Goal: Information Seeking & Learning: Learn about a topic

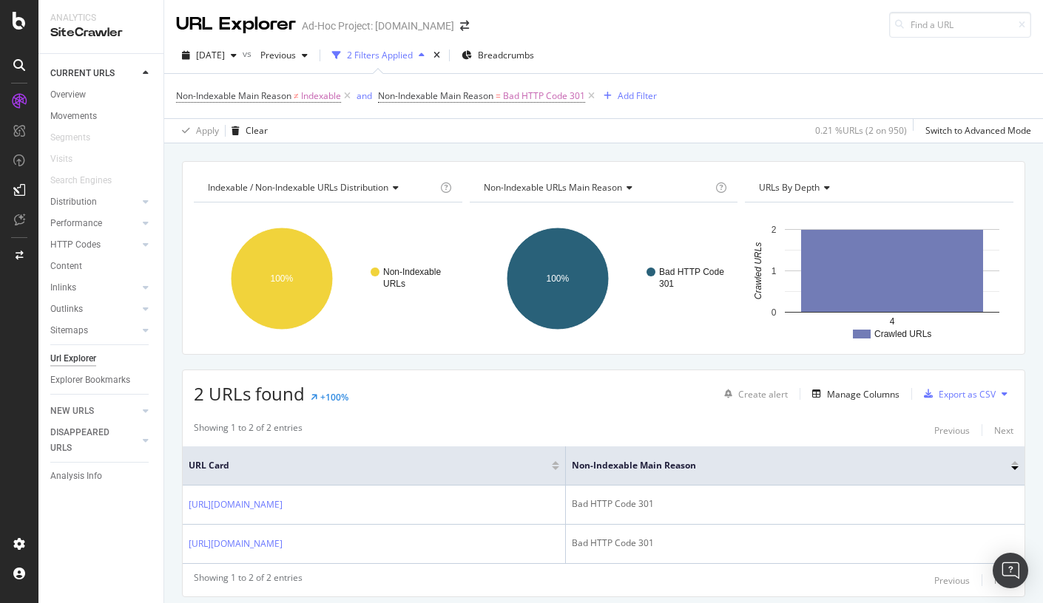
scroll to position [47, 0]
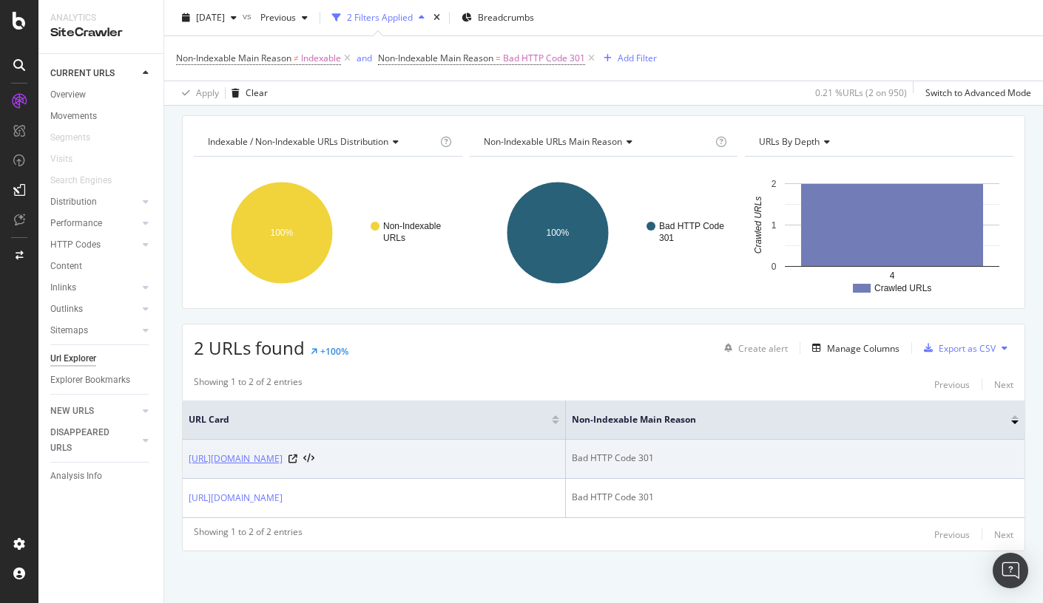
click at [282, 464] on link "https://info.onedoc.ch/de/blog/therapeuten/die-ersten-schritte-in-die-unabhaeng…" at bounding box center [236, 459] width 94 height 15
click at [314, 461] on div at bounding box center [301, 459] width 26 height 10
click at [297, 458] on icon at bounding box center [292, 459] width 9 height 9
drag, startPoint x: 172, startPoint y: 449, endPoint x: 618, endPoint y: 463, distance: 446.1
click at [618, 463] on div "Indexable / Non-Indexable URLs distribution Chart (by Value) Table Expand Expor…" at bounding box center [603, 359] width 878 height 488
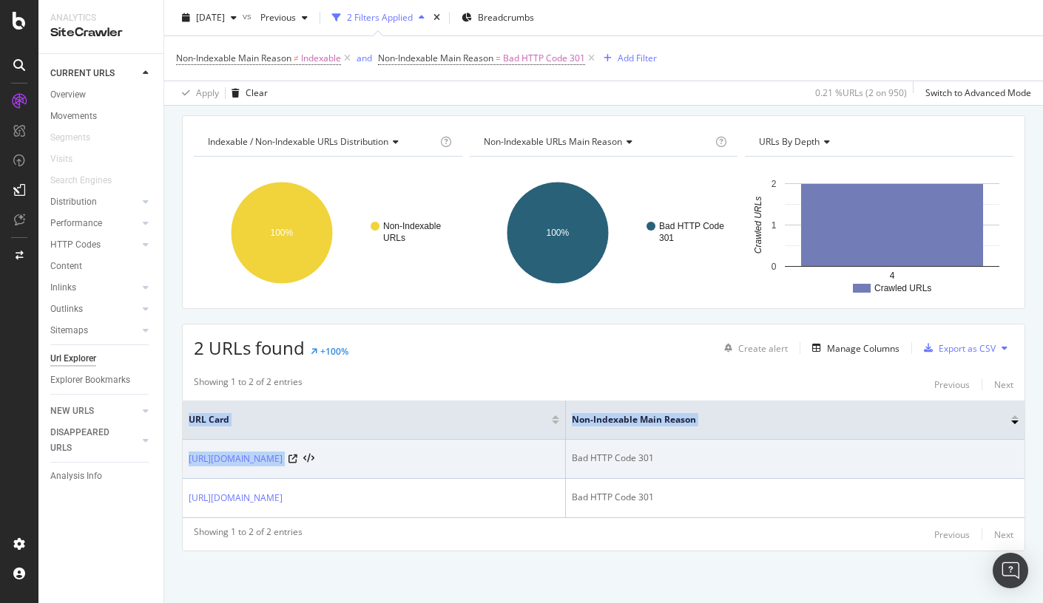
copy table "URL Card Non-Indexable Main Reason https://info.onedoc.ch/de/blog/therapeuten/d…"
click at [297, 458] on icon at bounding box center [292, 459] width 9 height 9
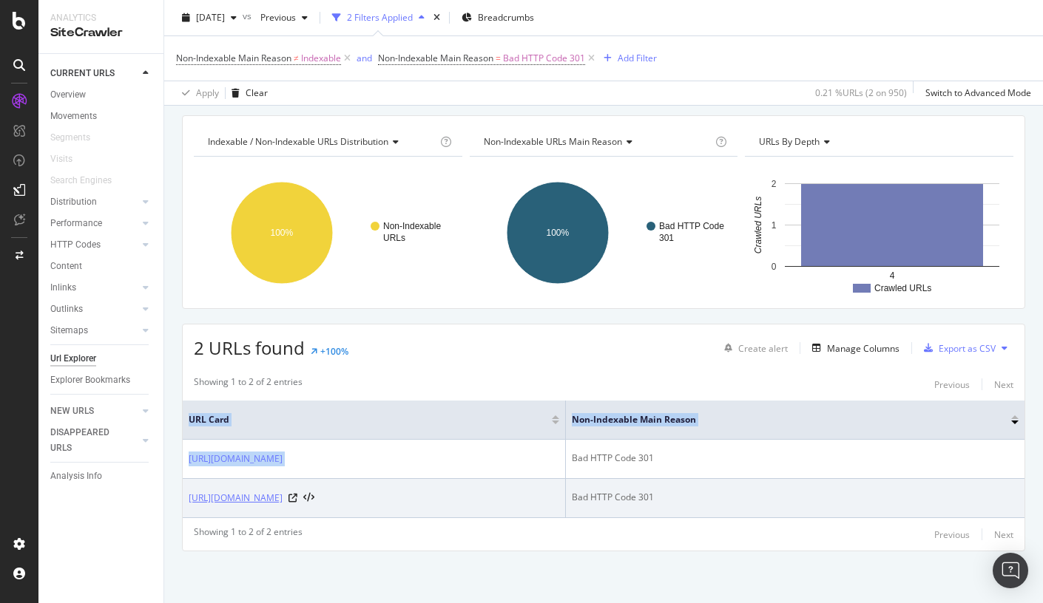
click at [282, 497] on link "[URL][DOMAIN_NAME]" at bounding box center [236, 498] width 94 height 15
click at [282, 501] on link "[URL][DOMAIN_NAME]" at bounding box center [236, 498] width 94 height 15
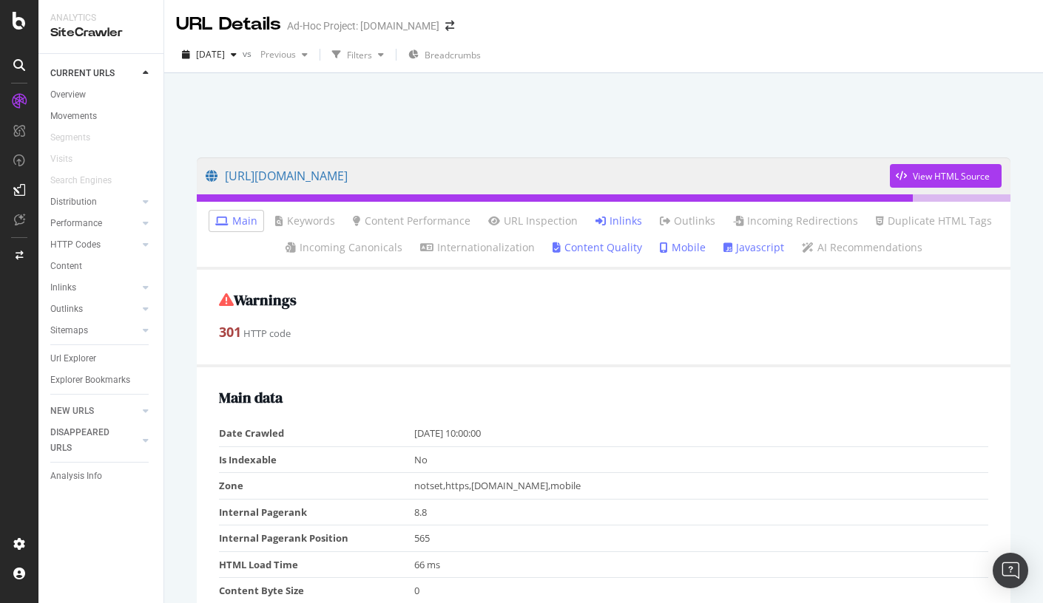
click at [617, 217] on link "Inlinks" at bounding box center [618, 221] width 47 height 15
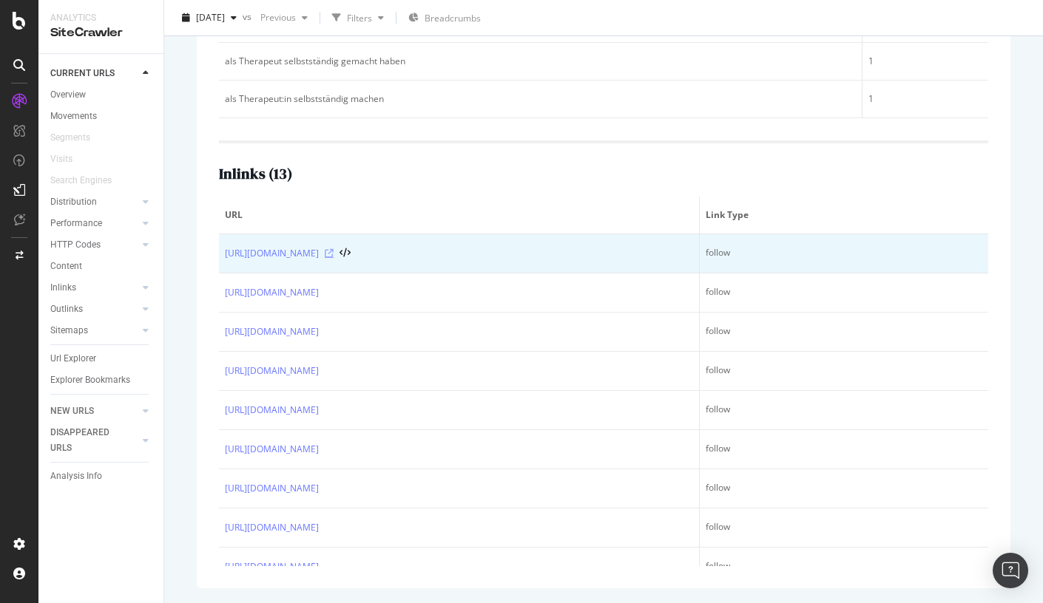
click at [333, 249] on icon at bounding box center [329, 253] width 9 height 9
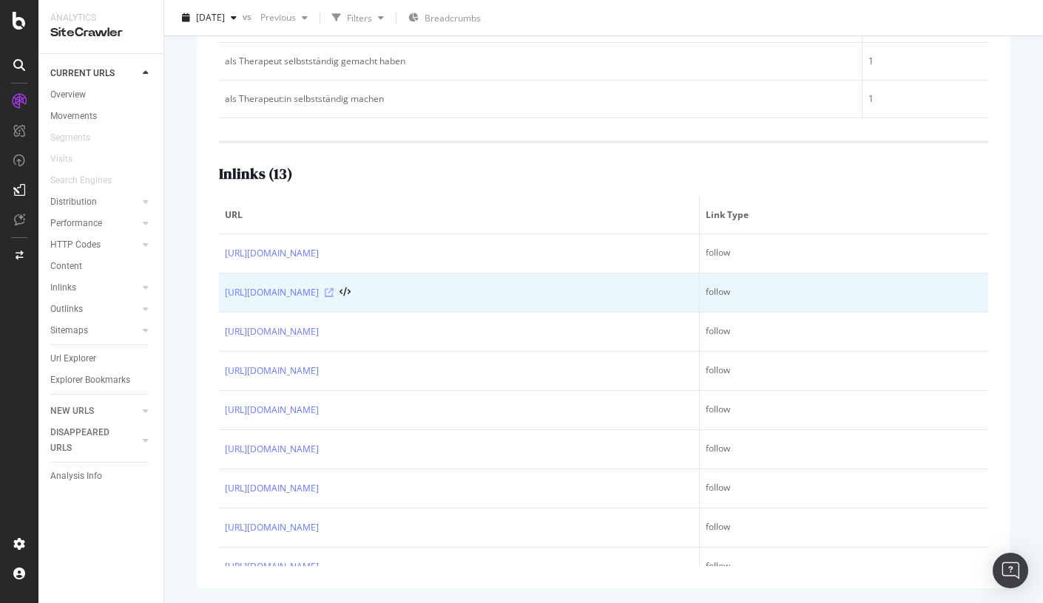
click at [333, 294] on icon at bounding box center [329, 292] width 9 height 9
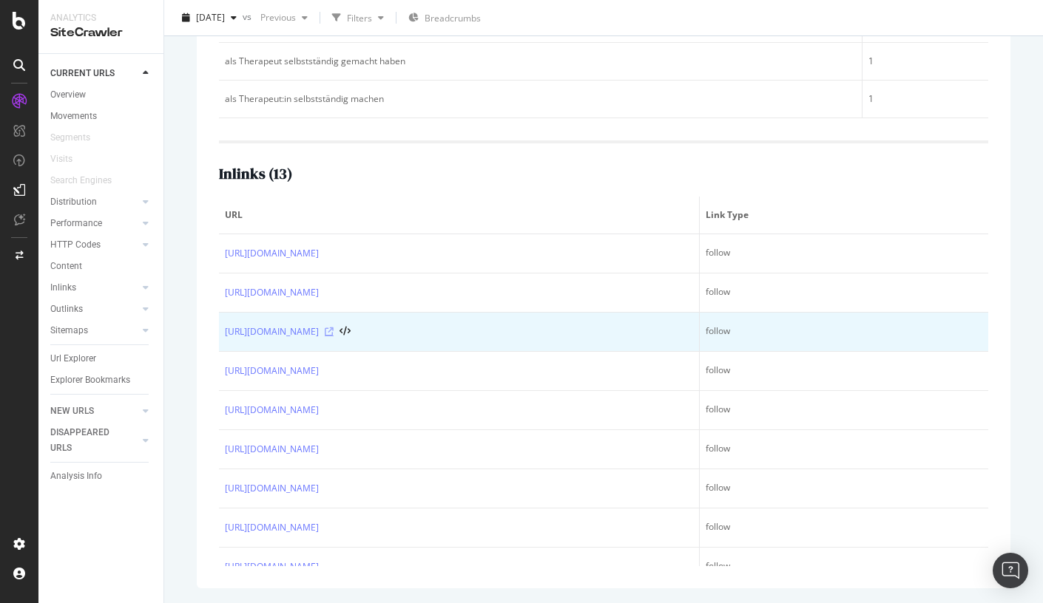
click at [333, 333] on icon at bounding box center [329, 332] width 9 height 9
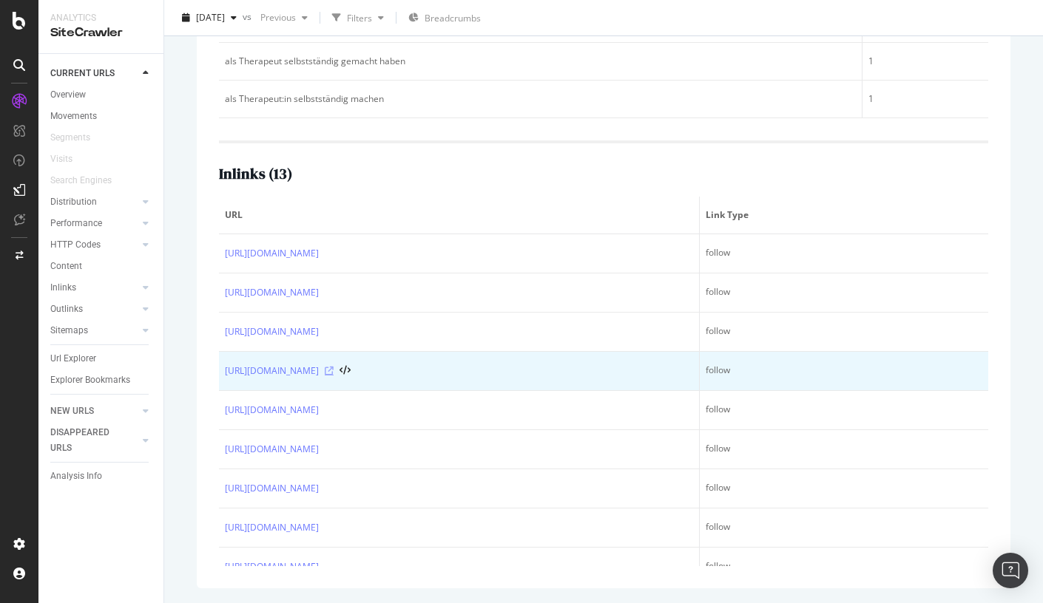
click at [333, 373] on icon at bounding box center [329, 371] width 9 height 9
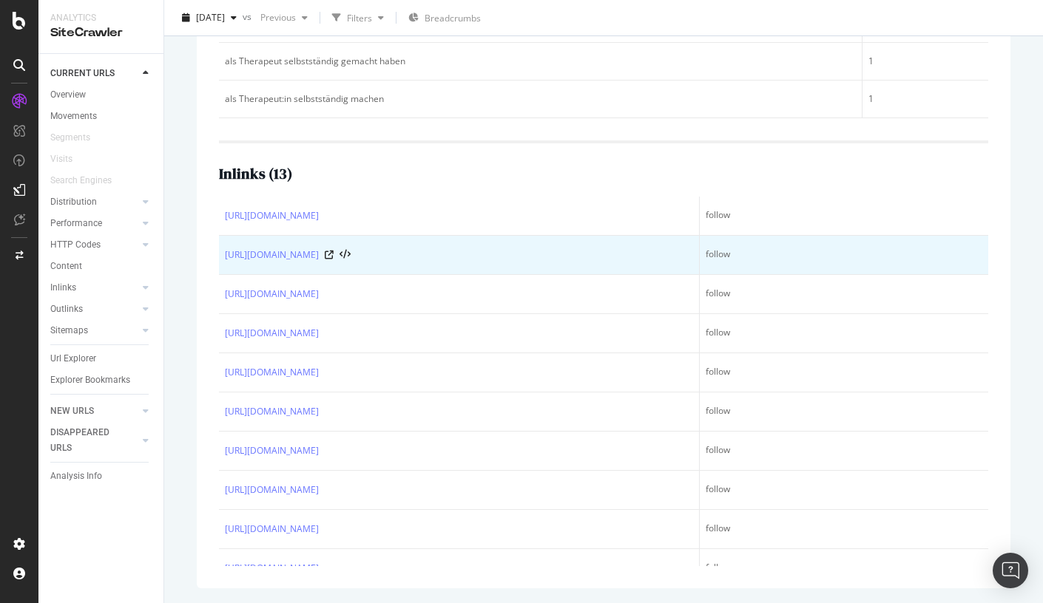
scroll to position [174, 0]
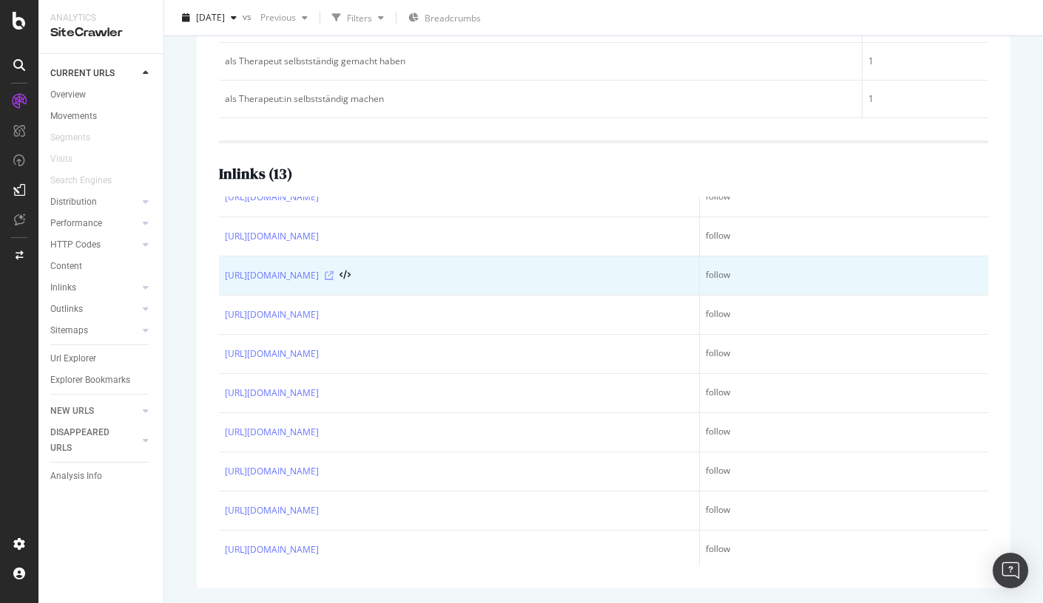
click at [333, 277] on icon at bounding box center [329, 275] width 9 height 9
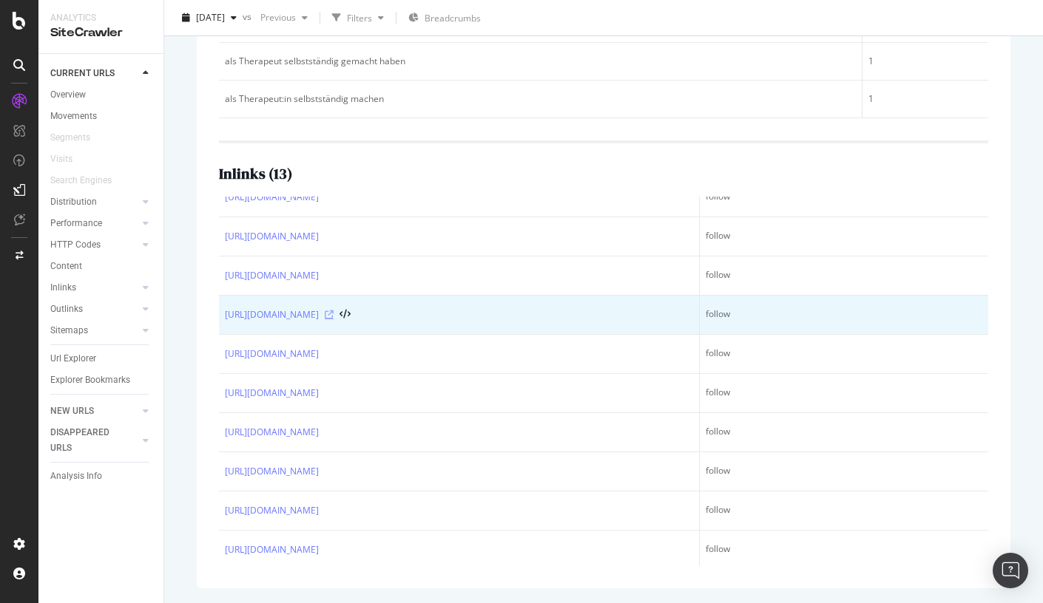
click at [333, 315] on icon at bounding box center [329, 315] width 9 height 9
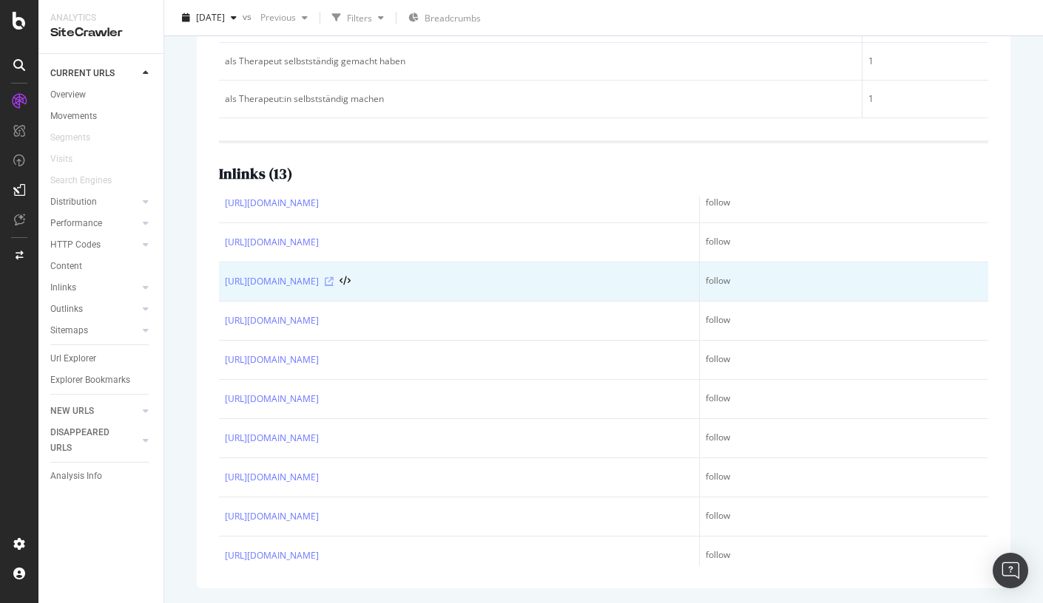
click at [333, 282] on icon at bounding box center [329, 281] width 9 height 9
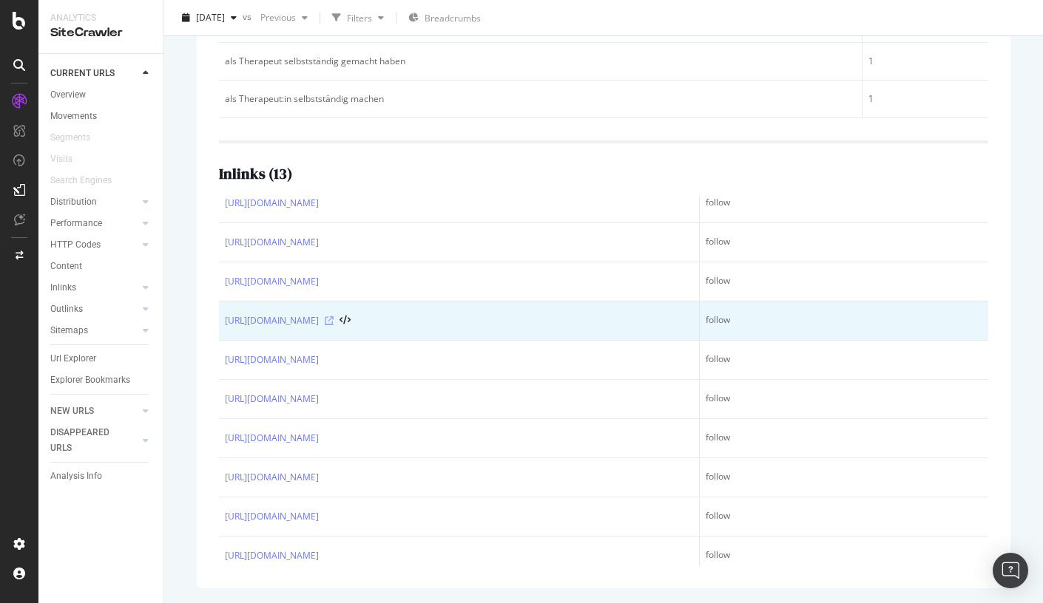
click at [333, 322] on icon at bounding box center [329, 320] width 9 height 9
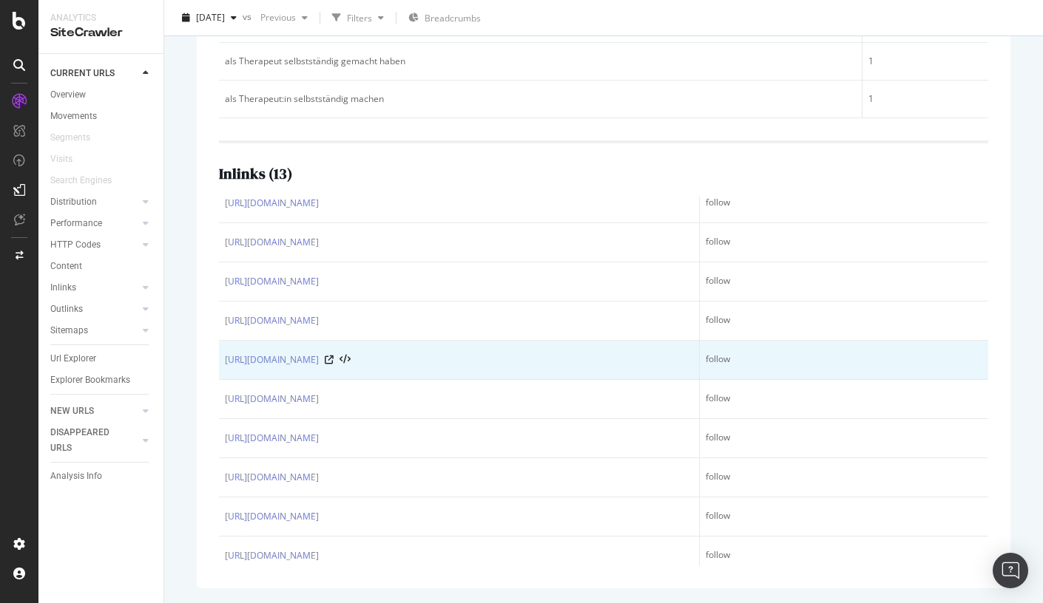
scroll to position [330, 0]
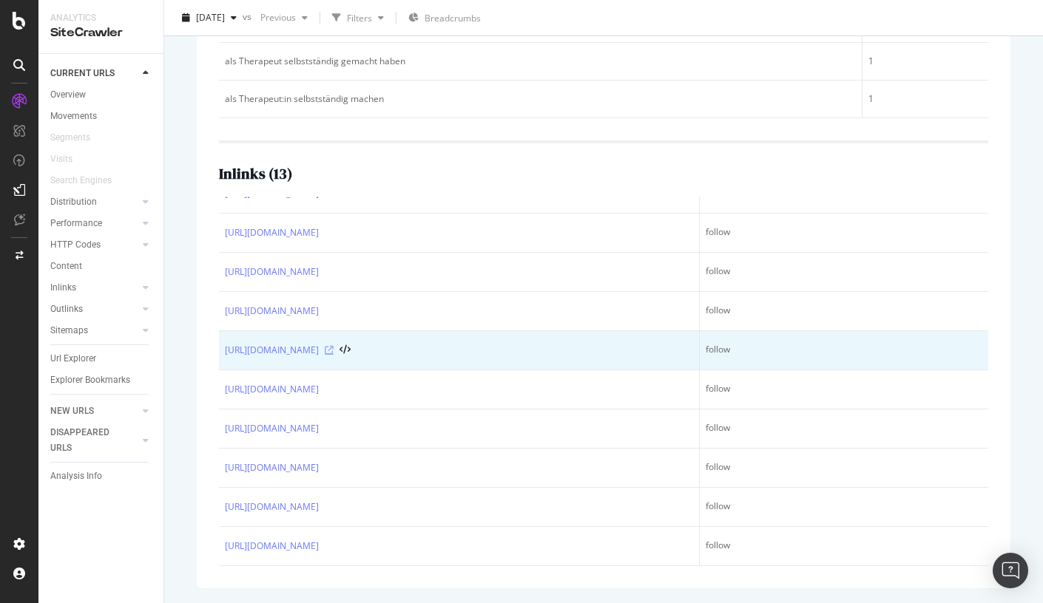
click at [350, 345] on div at bounding box center [338, 350] width 26 height 10
click at [333, 346] on icon at bounding box center [329, 350] width 9 height 9
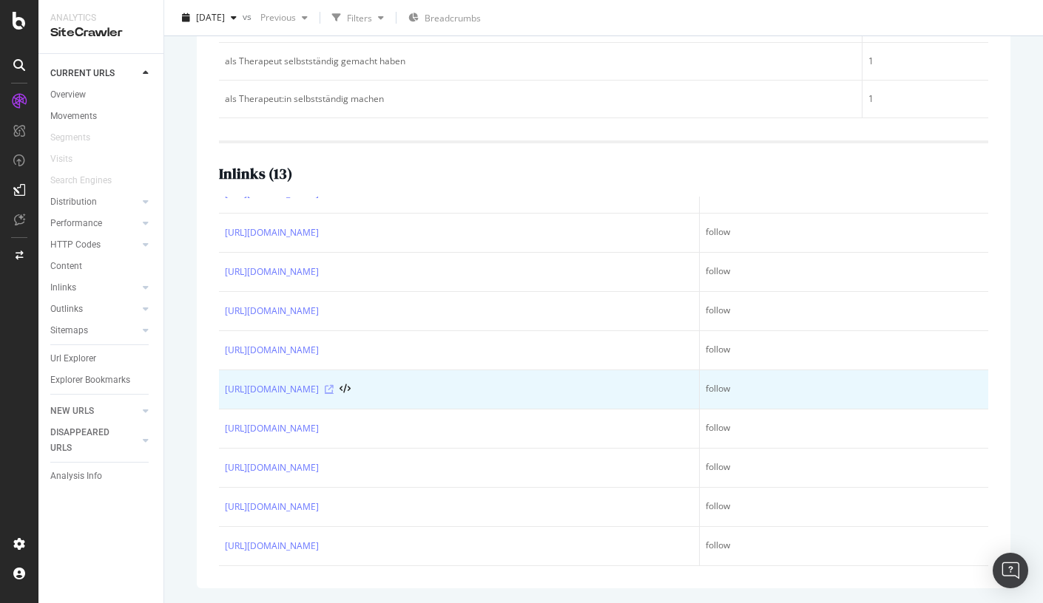
click at [333, 385] on icon at bounding box center [329, 389] width 9 height 9
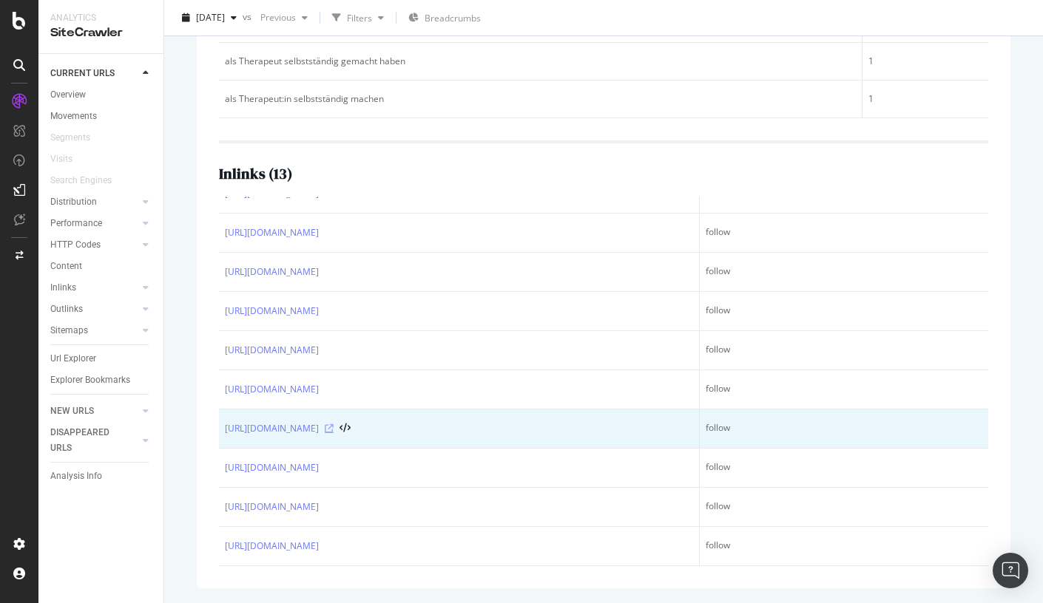
click at [333, 424] on icon at bounding box center [329, 428] width 9 height 9
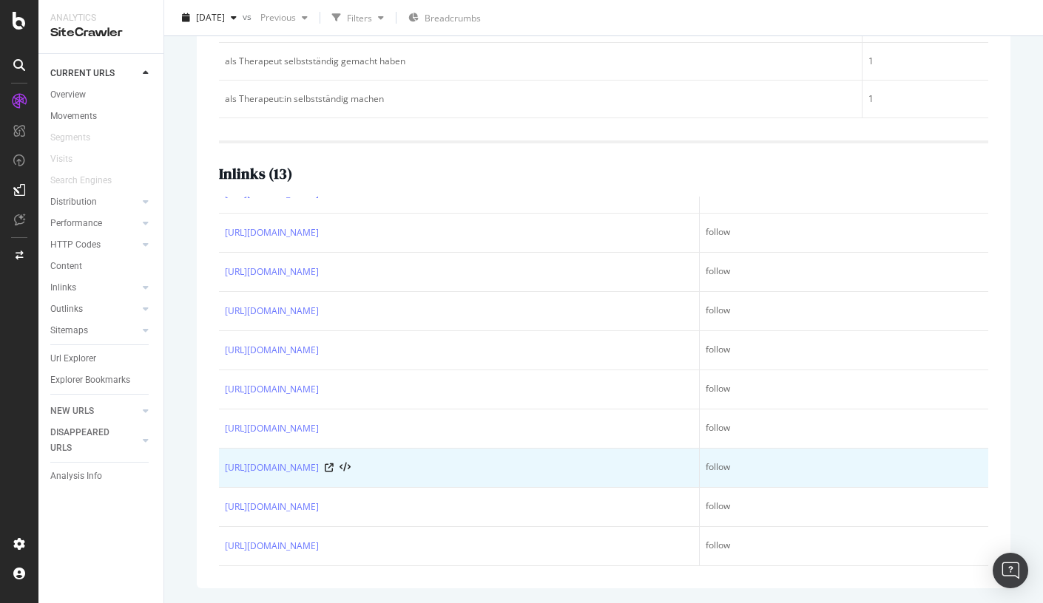
click at [665, 461] on div "https://info.onedoc.ch/de/blog/therapeuten/welche-abrechnungsloesung-waehlt-man…" at bounding box center [459, 468] width 468 height 15
click at [333, 464] on icon at bounding box center [329, 468] width 9 height 9
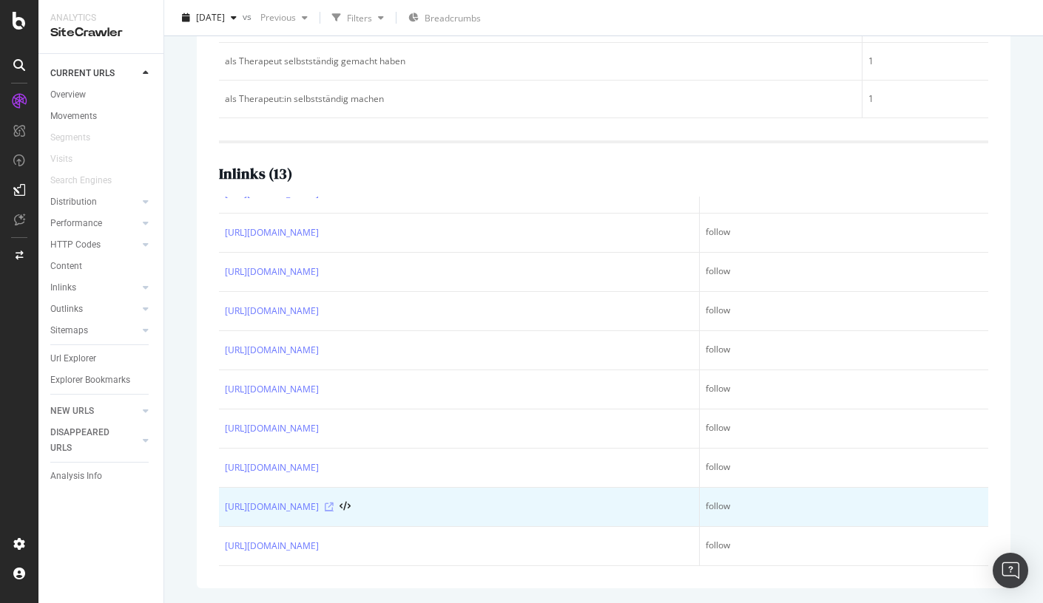
click at [333, 503] on icon at bounding box center [329, 507] width 9 height 9
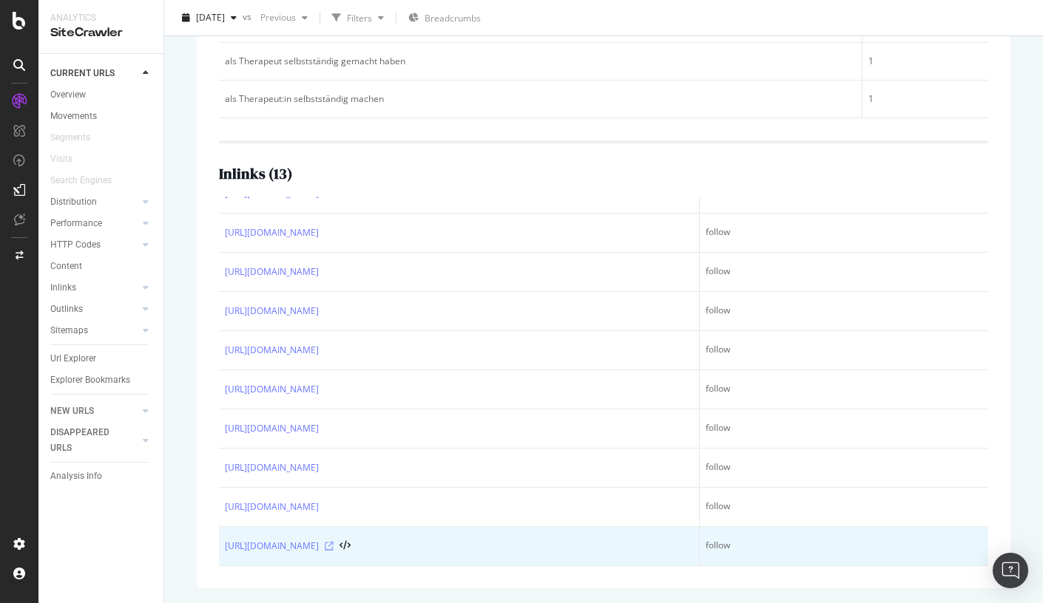
click at [333, 542] on icon at bounding box center [329, 546] width 9 height 9
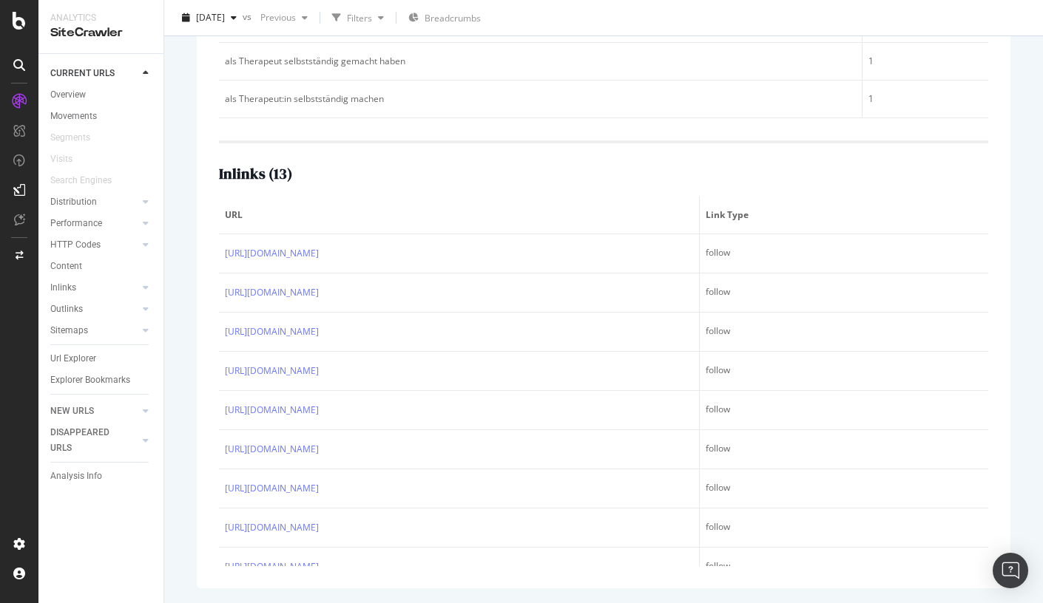
scroll to position [0, 0]
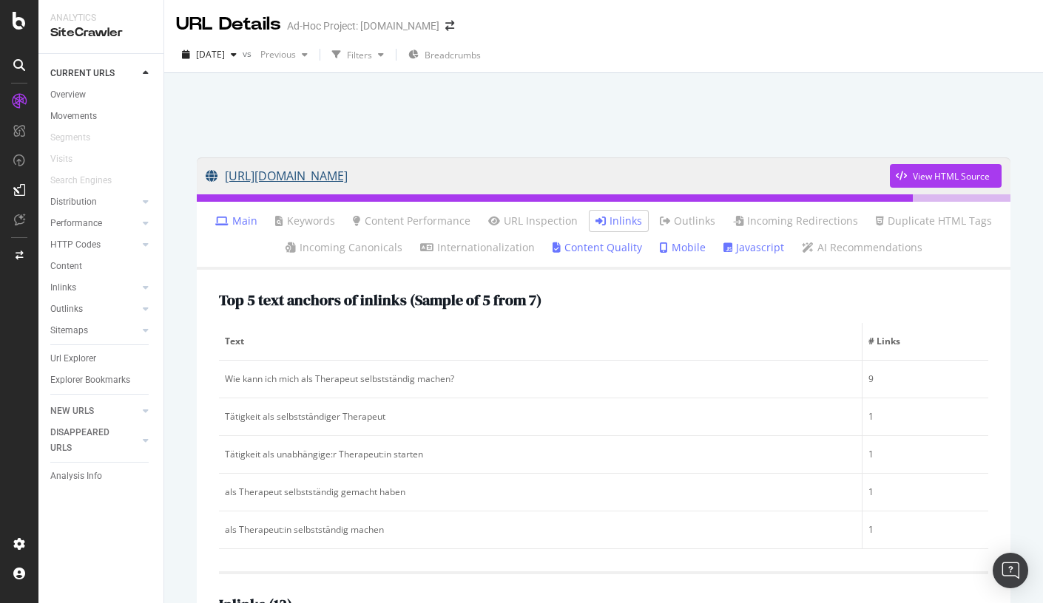
click at [740, 169] on link "https://info.onedoc.ch/de/blog/therapeuten/die-ersten-schritte-in-die-unabhaeng…" at bounding box center [548, 175] width 684 height 37
click at [386, 172] on link "https://info.onedoc.ch/de/blog/therapeuten/die-ersten-schritte-in-die-unabhaeng…" at bounding box center [548, 175] width 684 height 37
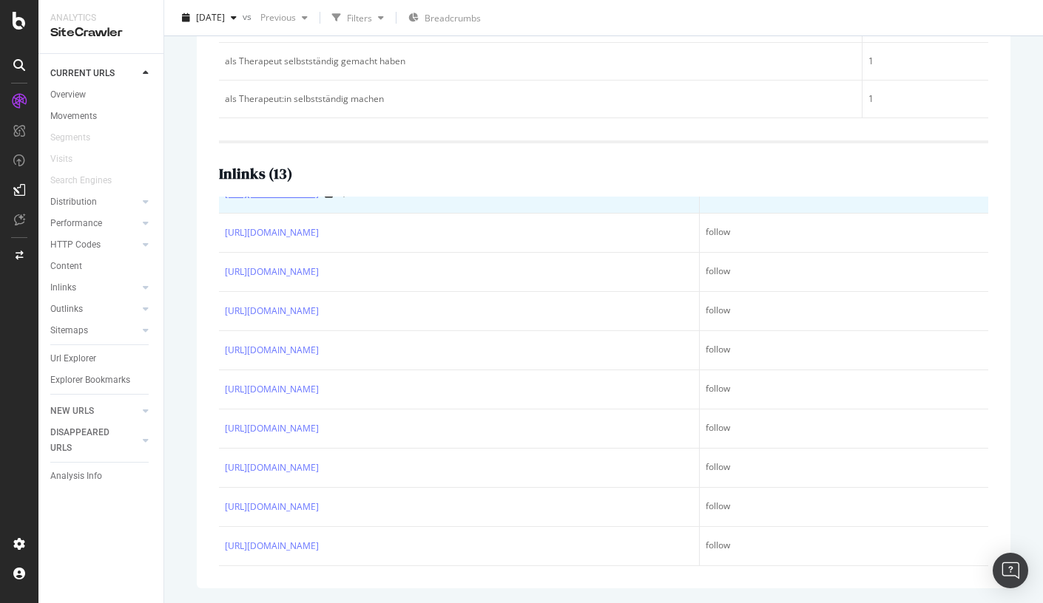
scroll to position [330, 0]
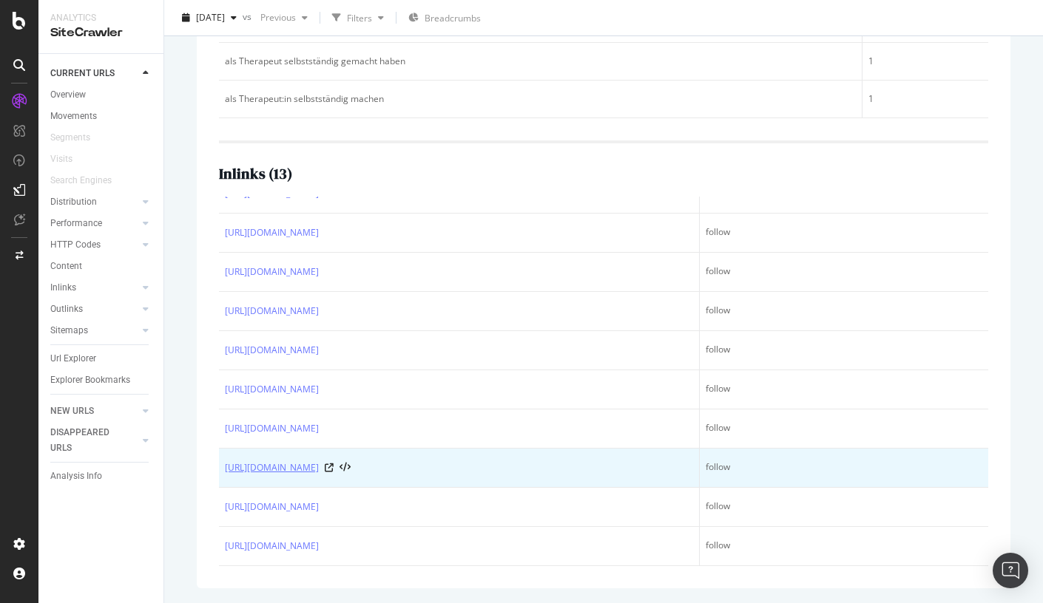
click at [319, 461] on link "https://info.onedoc.ch/de/blog/therapeuten/welche-abrechnungsloesung-waehlt-man…" at bounding box center [272, 468] width 94 height 15
click at [333, 464] on icon at bounding box center [329, 468] width 9 height 9
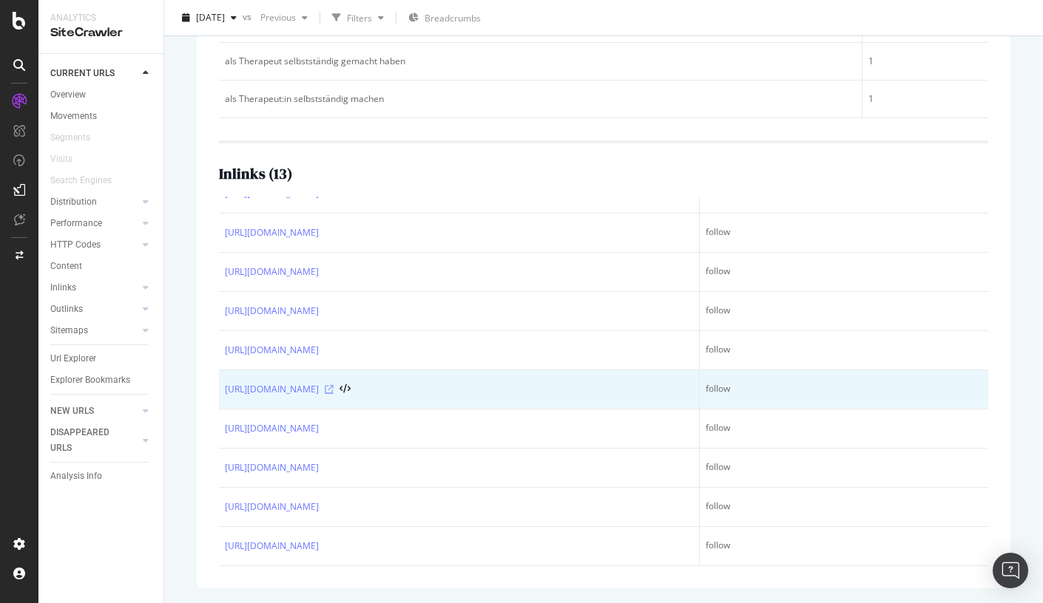
click at [333, 385] on icon at bounding box center [329, 389] width 9 height 9
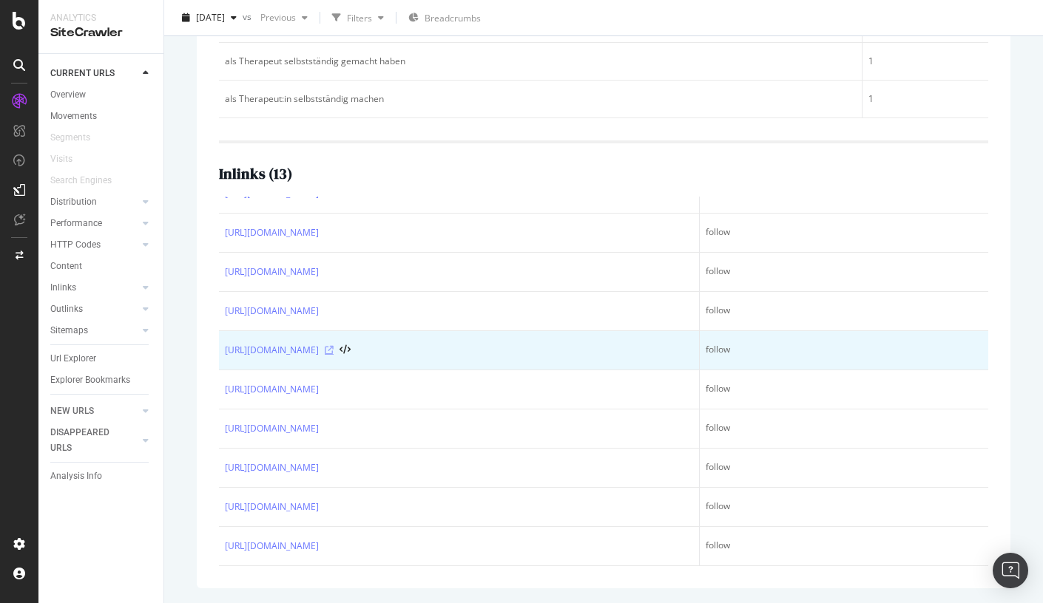
click at [333, 346] on icon at bounding box center [329, 350] width 9 height 9
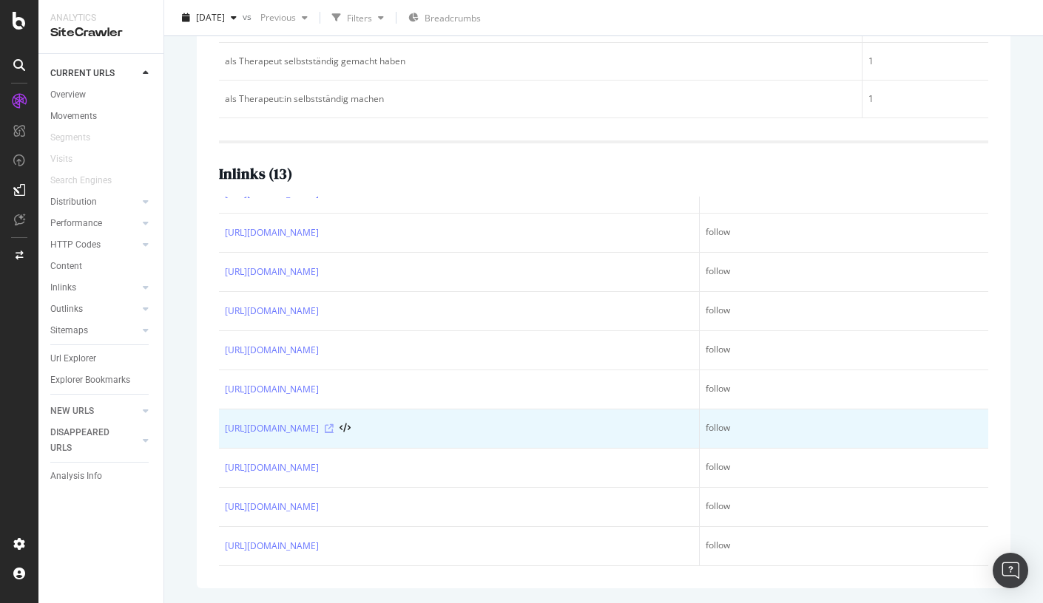
click at [333, 424] on icon at bounding box center [329, 428] width 9 height 9
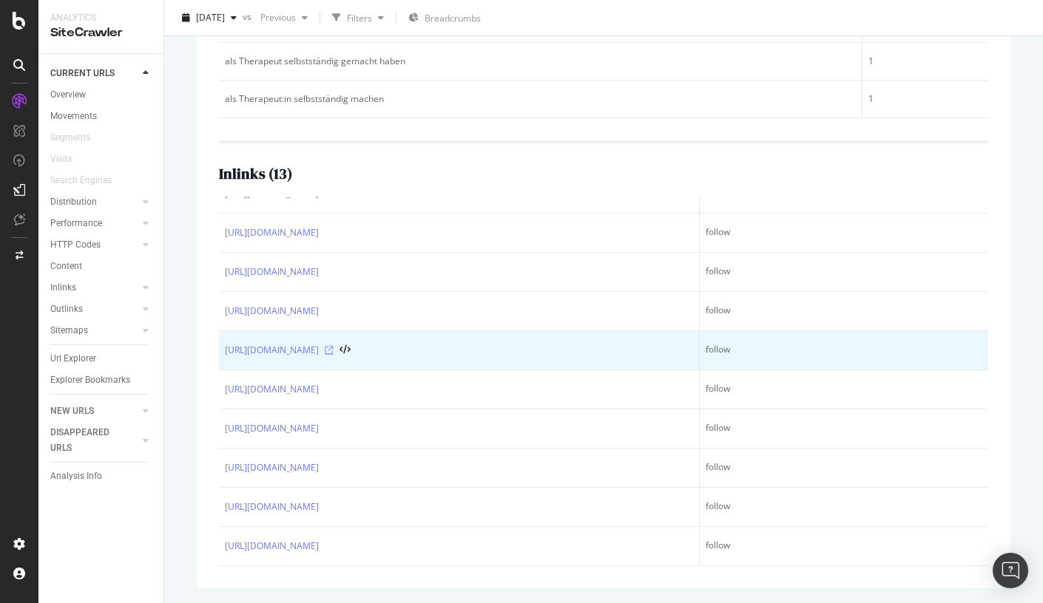
click at [333, 346] on icon at bounding box center [329, 350] width 9 height 9
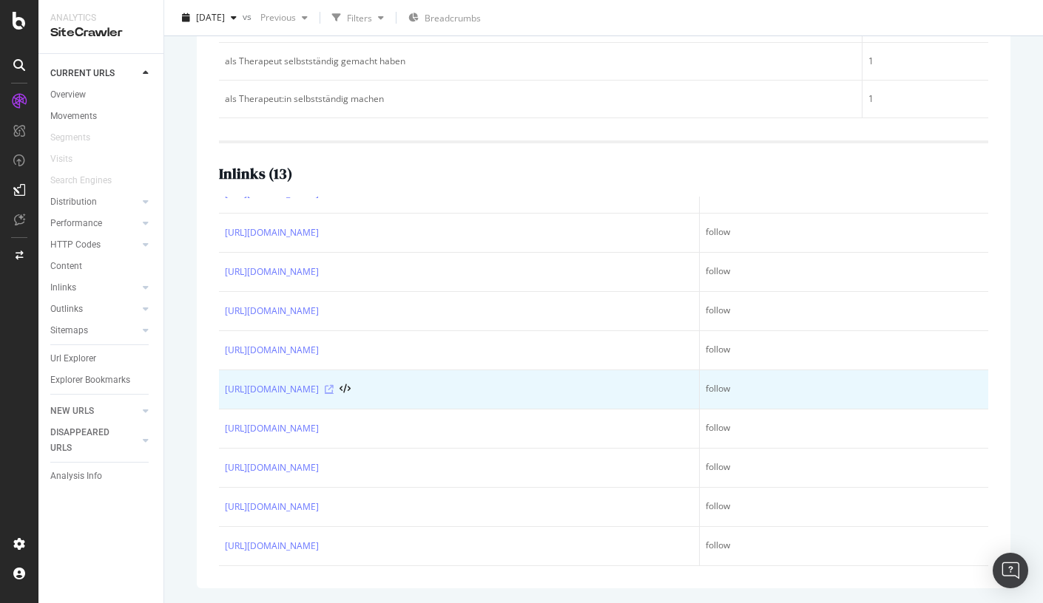
click at [333, 385] on icon at bounding box center [329, 389] width 9 height 9
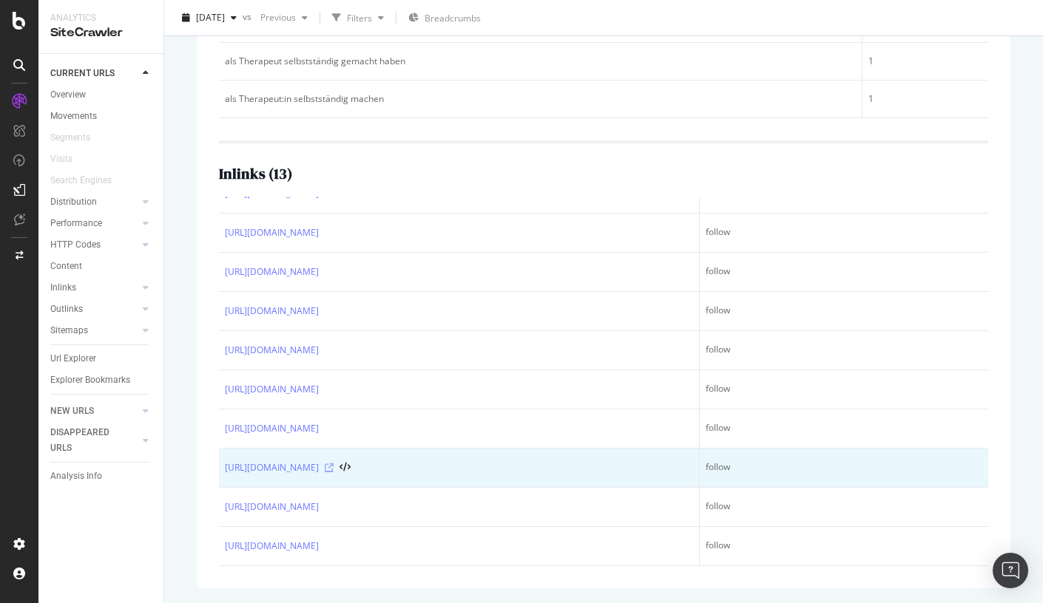
click at [333, 464] on icon at bounding box center [329, 468] width 9 height 9
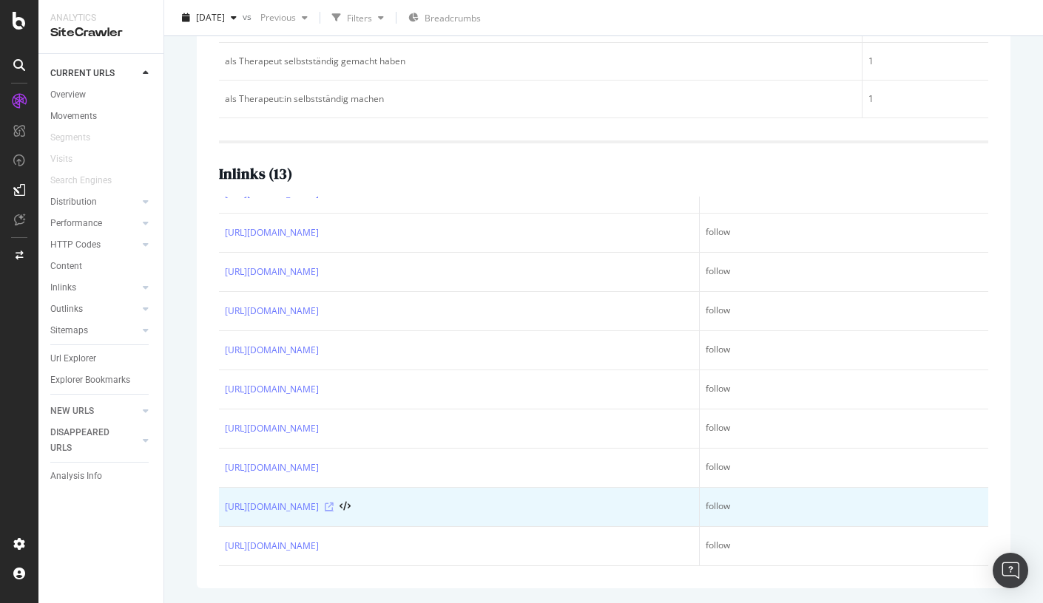
click at [333, 503] on icon at bounding box center [329, 507] width 9 height 9
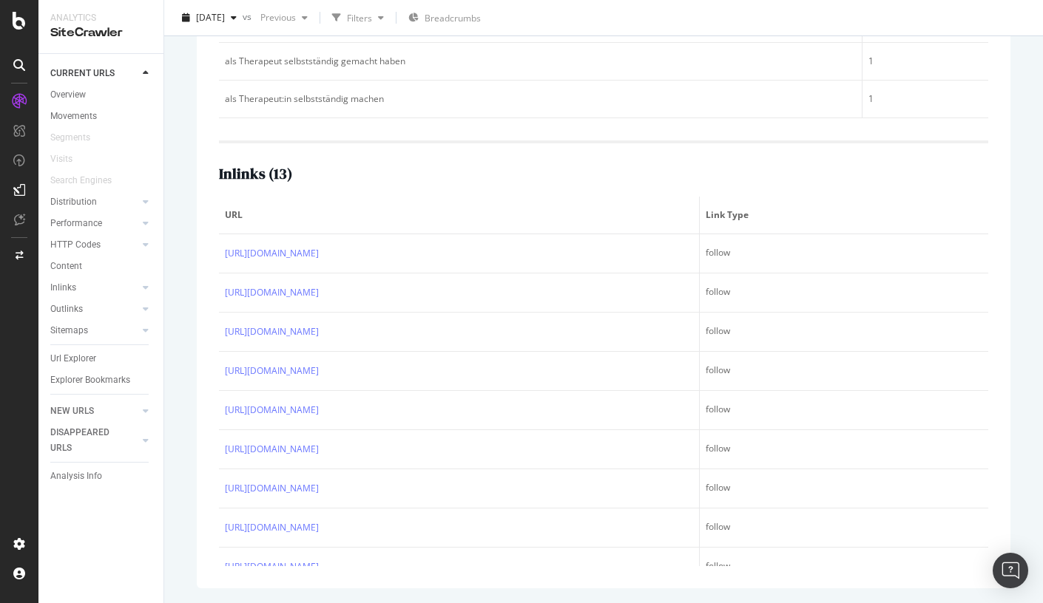
scroll to position [424, 0]
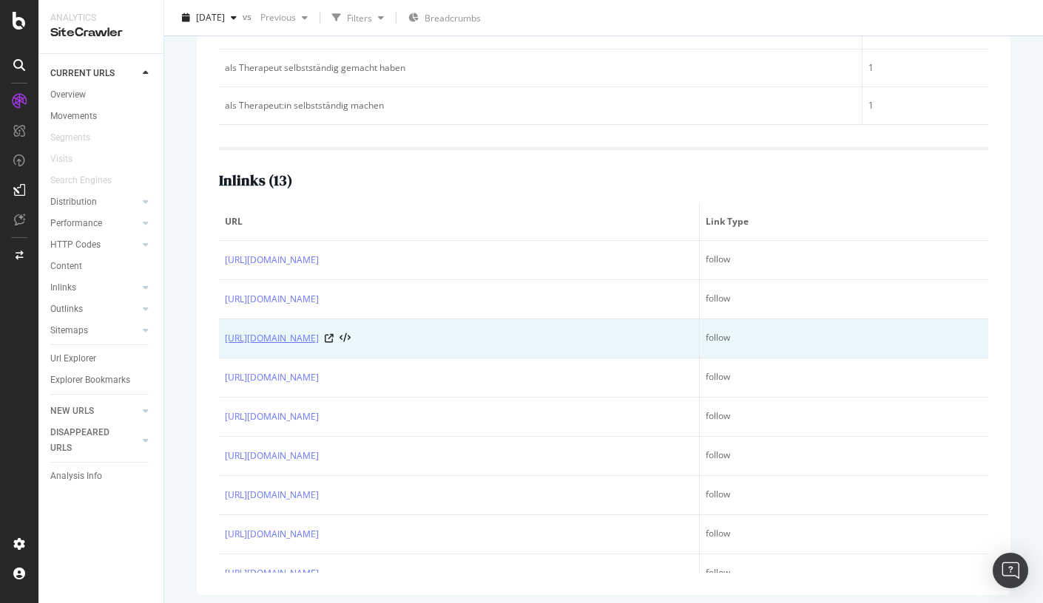
click at [319, 344] on link "[URL][DOMAIN_NAME]" at bounding box center [272, 338] width 94 height 15
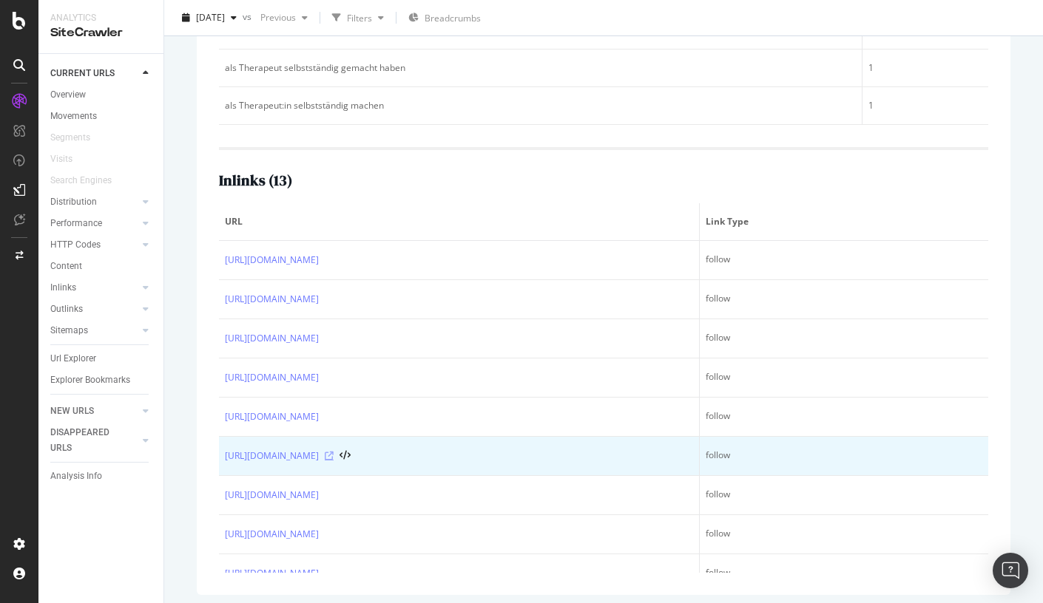
click at [333, 456] on icon at bounding box center [329, 456] width 9 height 9
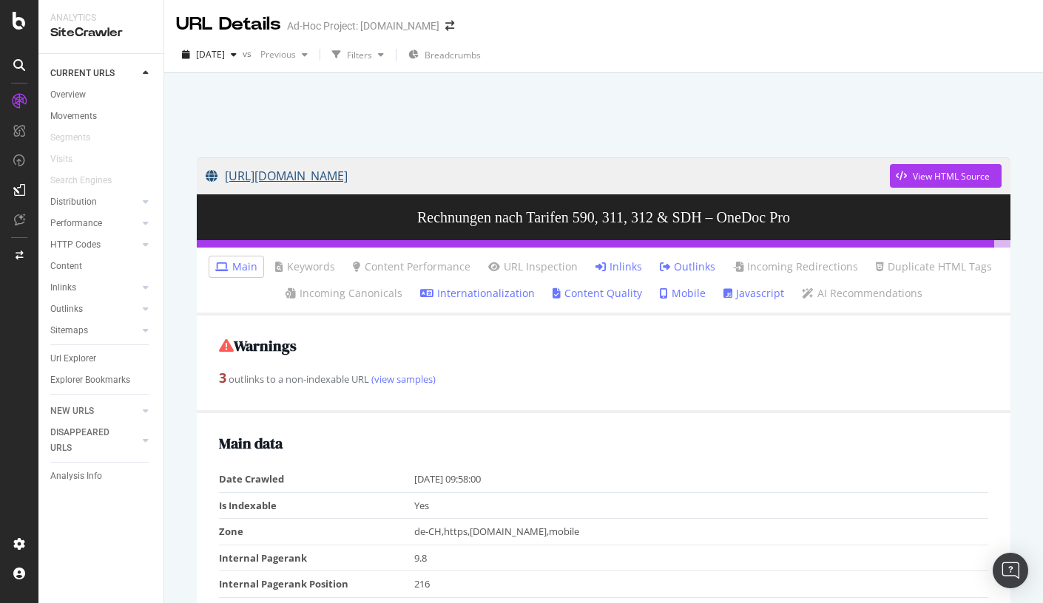
click at [570, 177] on link "[URL][DOMAIN_NAME]" at bounding box center [548, 175] width 684 height 37
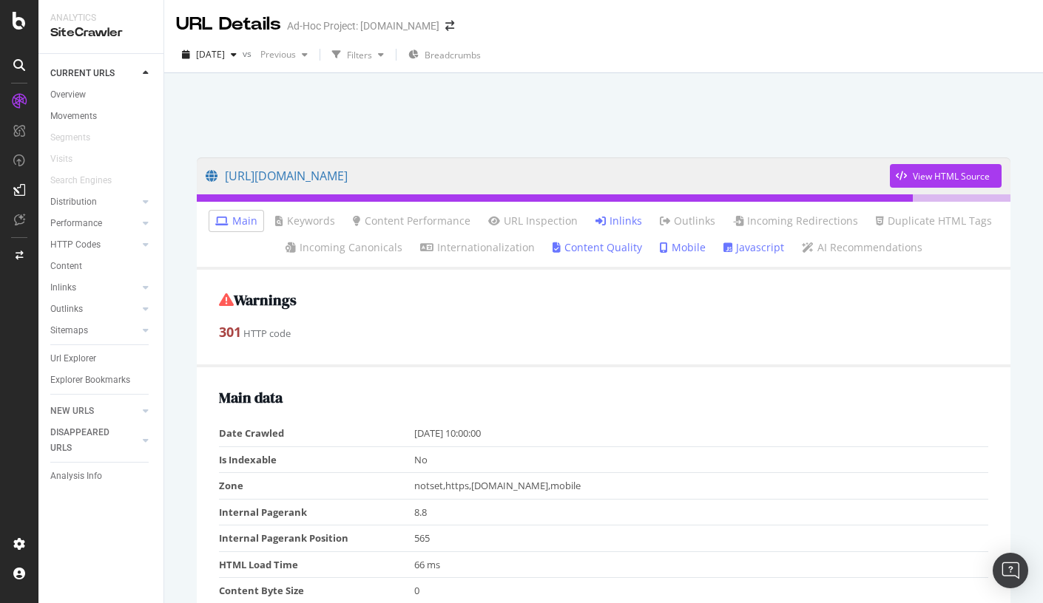
scroll to position [336, 0]
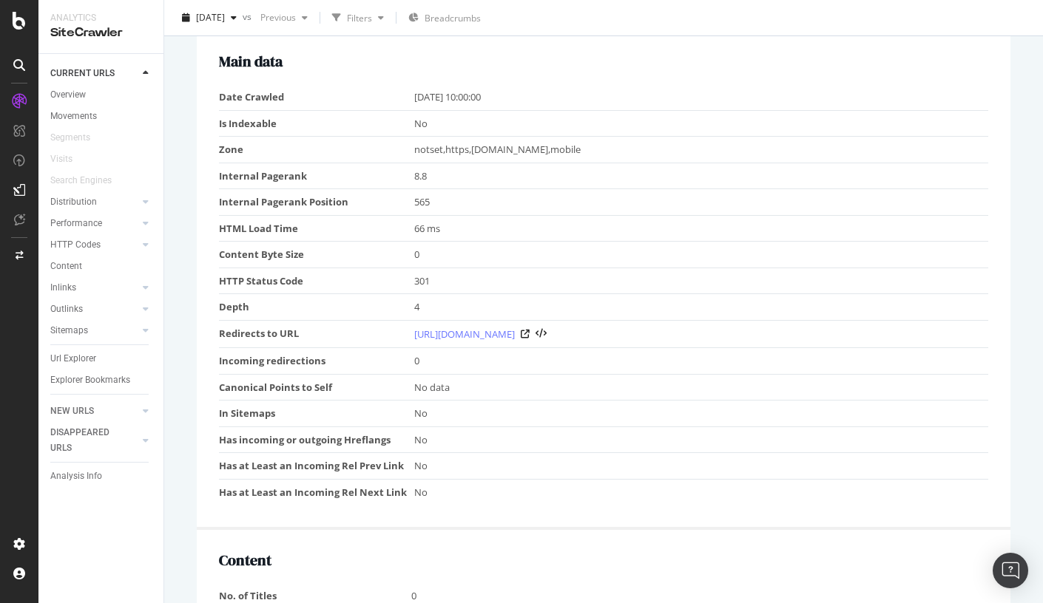
click at [660, 325] on td "[URL][DOMAIN_NAME]" at bounding box center [701, 334] width 574 height 27
click at [648, 342] on td "https://info.onedoc.ch/de/blog/therapeuten/schritte-selbststaendigkeit-therapeu…" at bounding box center [701, 334] width 574 height 27
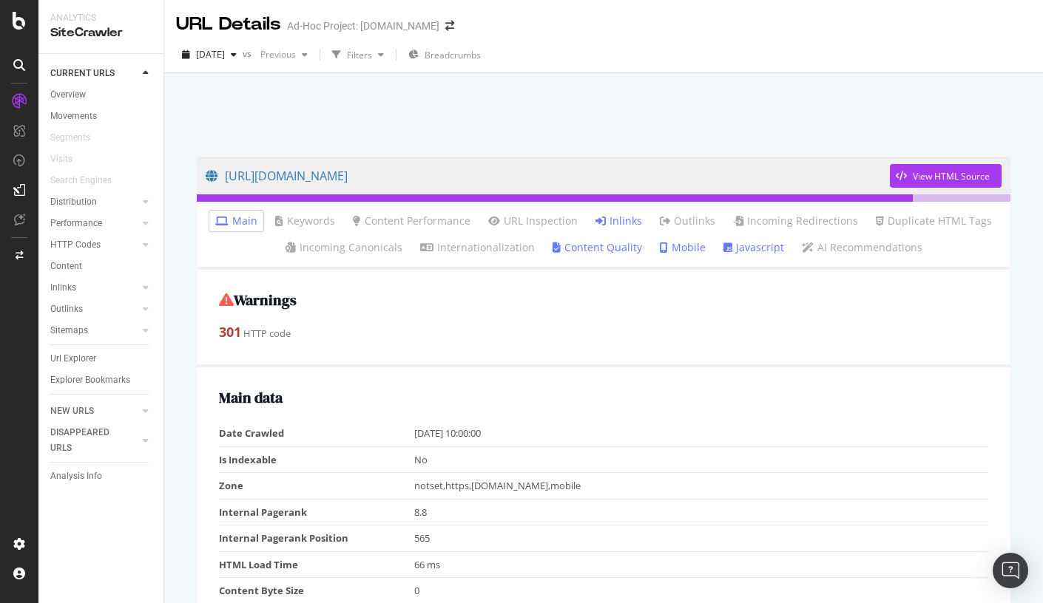
click at [616, 219] on link "Inlinks" at bounding box center [618, 221] width 47 height 15
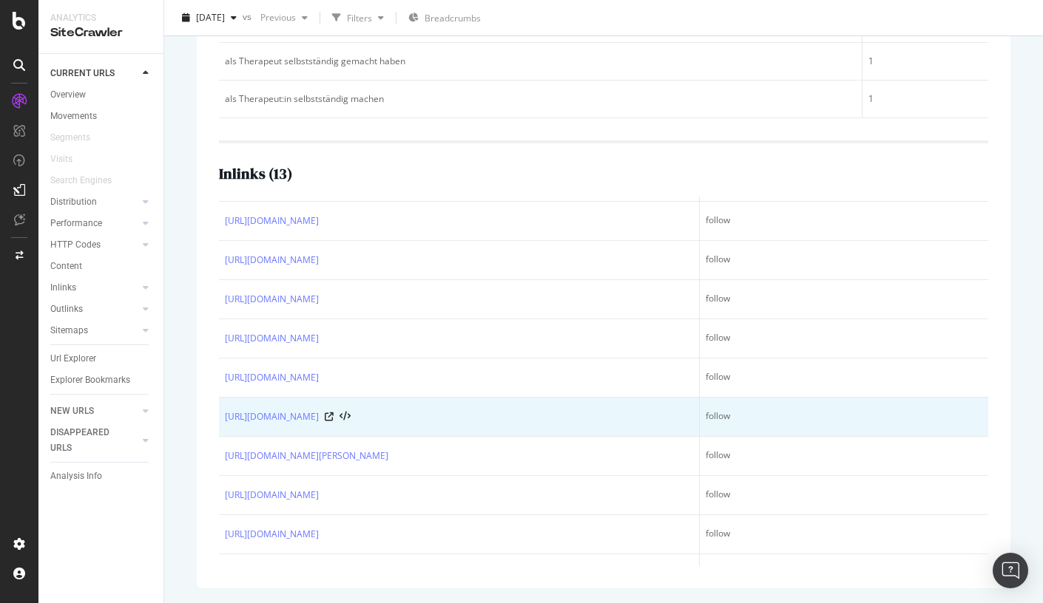
scroll to position [330, 0]
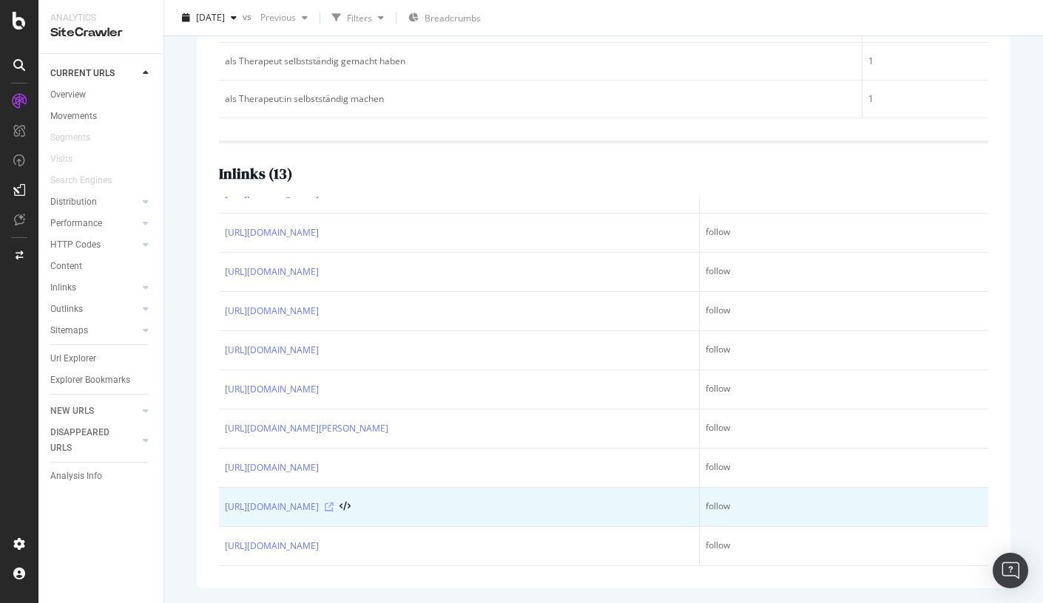
click at [333, 503] on icon at bounding box center [329, 507] width 9 height 9
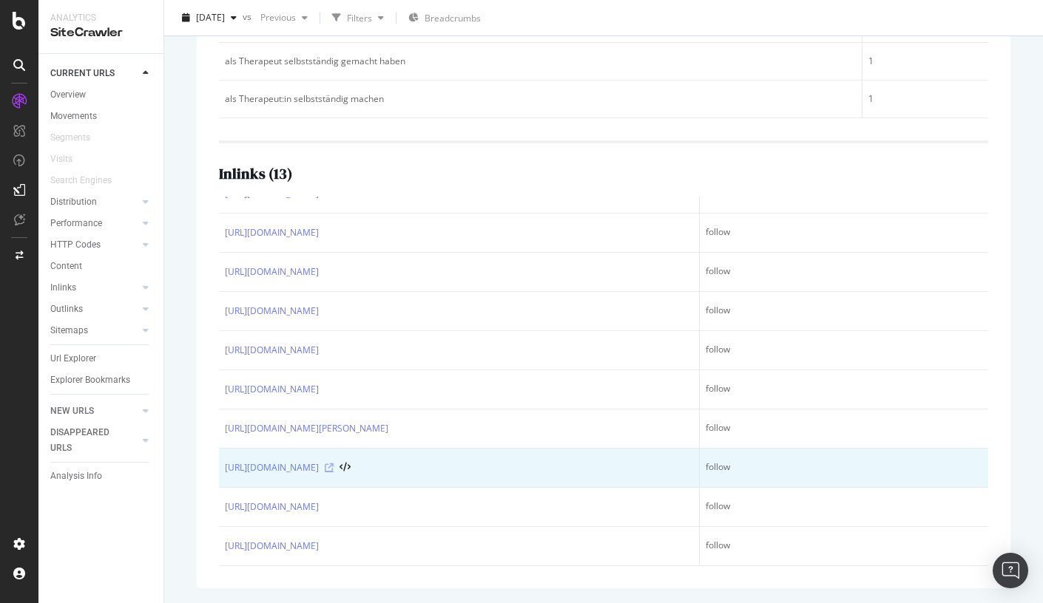
click at [333, 464] on icon at bounding box center [329, 468] width 9 height 9
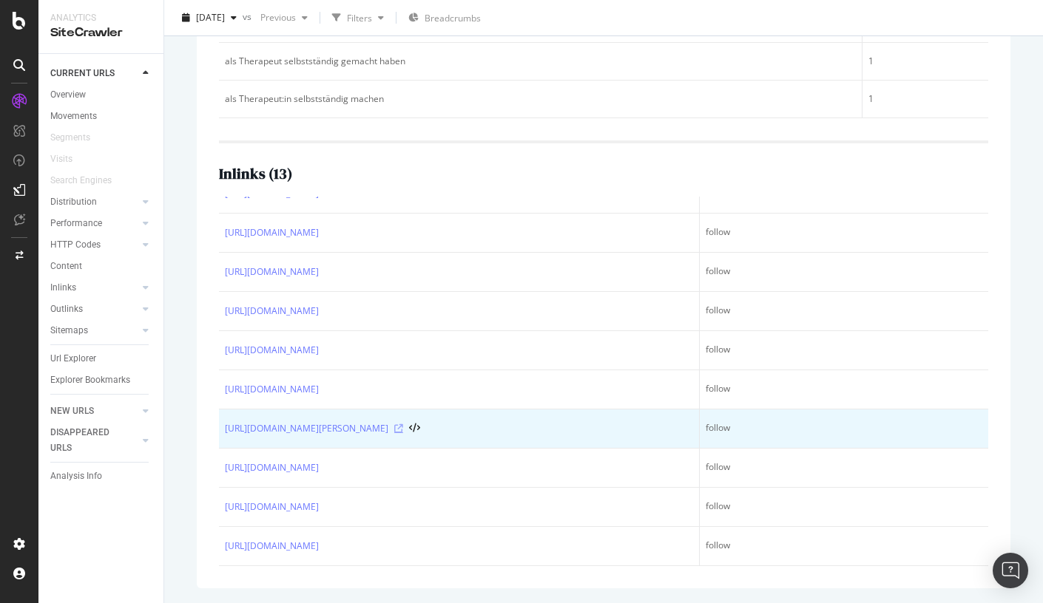
click at [403, 424] on icon at bounding box center [398, 428] width 9 height 9
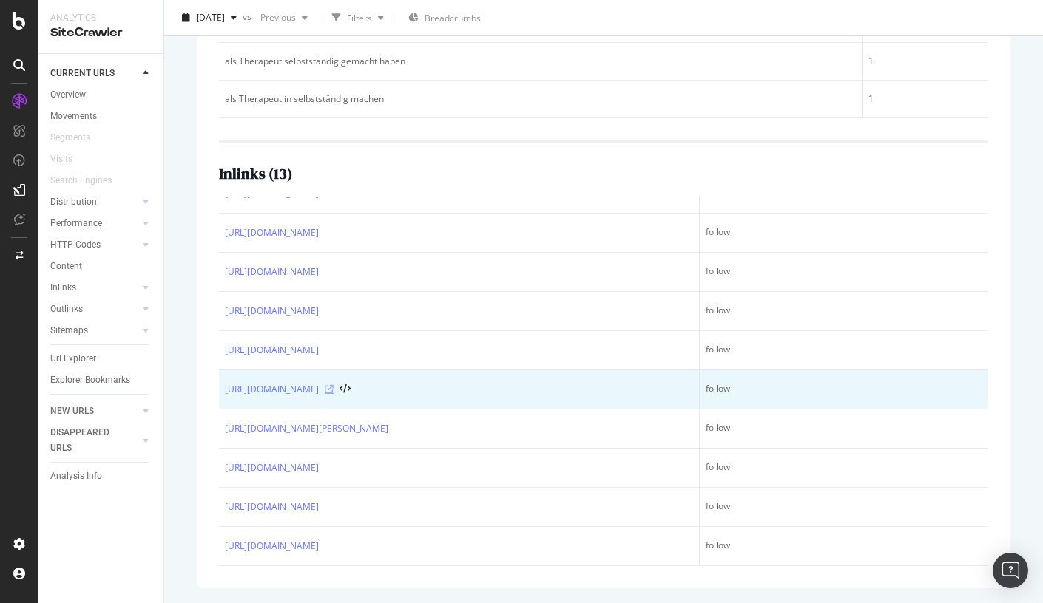
click at [333, 385] on icon at bounding box center [329, 389] width 9 height 9
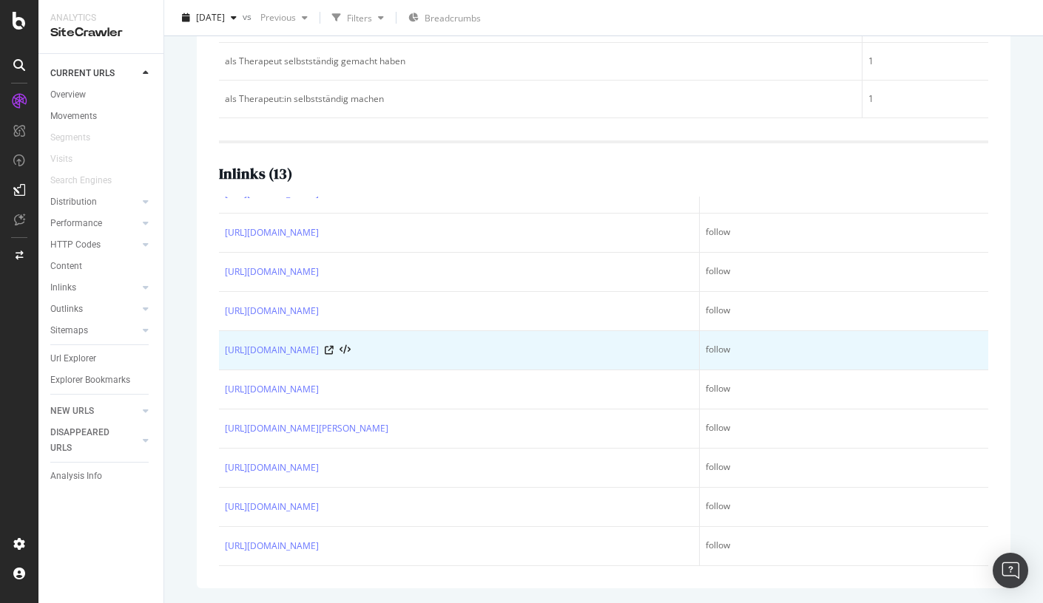
click at [671, 343] on div "https://info.onedoc.ch/de/blog/therapeuten/tarif-590-tabelle-und-asca-methode-v…" at bounding box center [459, 350] width 468 height 15
click at [333, 346] on icon at bounding box center [329, 350] width 9 height 9
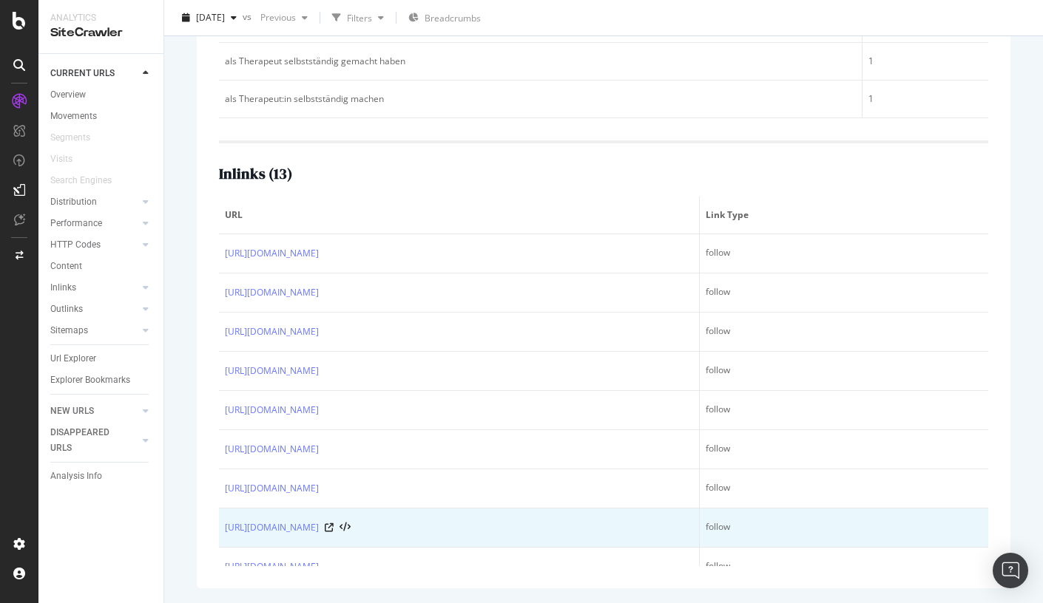
scroll to position [0, 0]
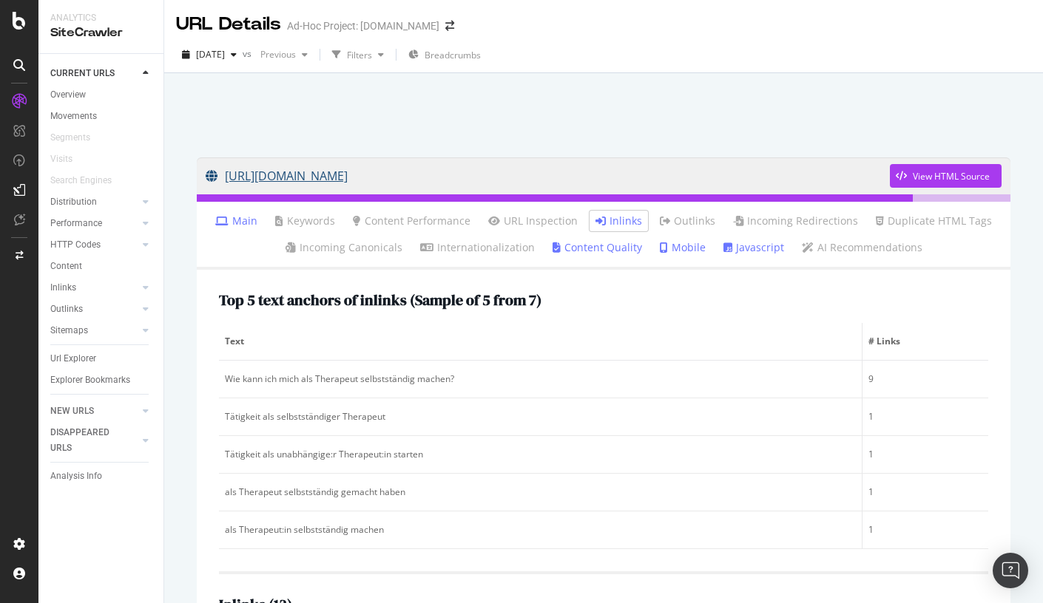
click at [423, 168] on link "https://info.onedoc.ch/de/blog/therapeuten/die-ersten-schritte-in-die-unabhaeng…" at bounding box center [548, 175] width 684 height 37
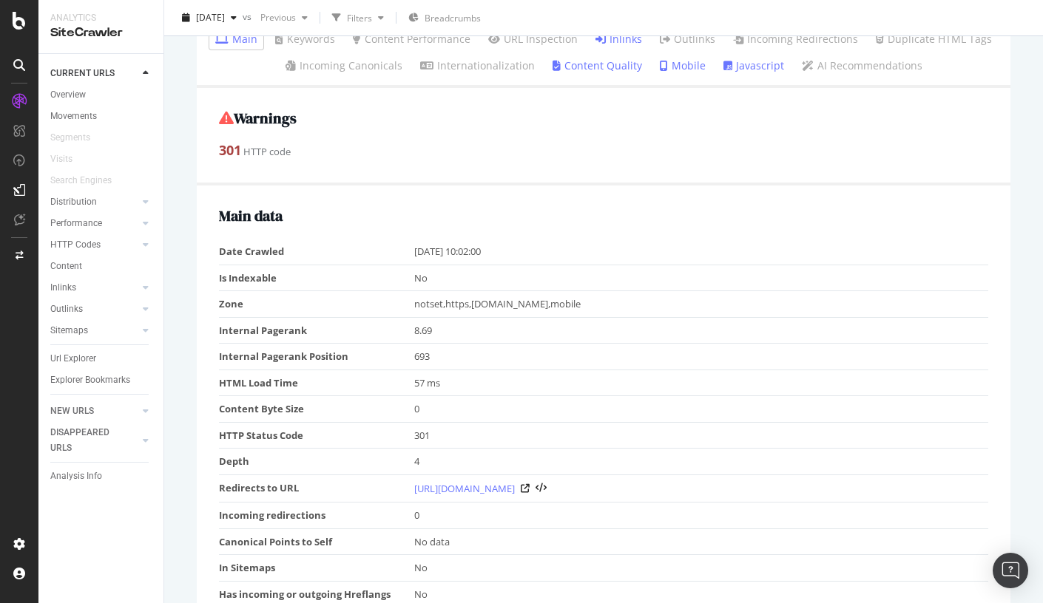
scroll to position [158, 0]
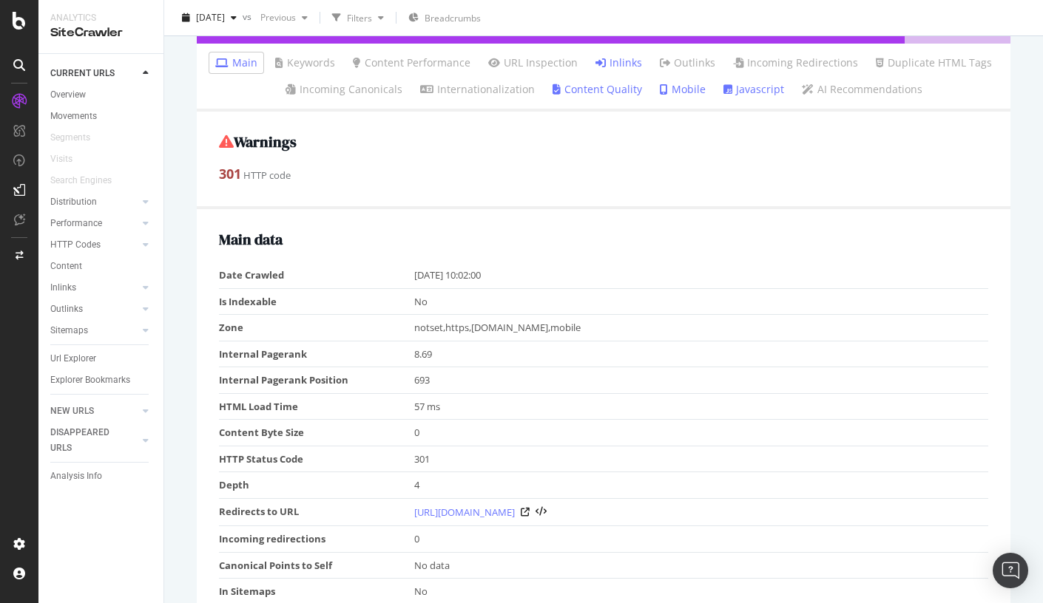
click at [628, 68] on link "Inlinks" at bounding box center [618, 62] width 47 height 15
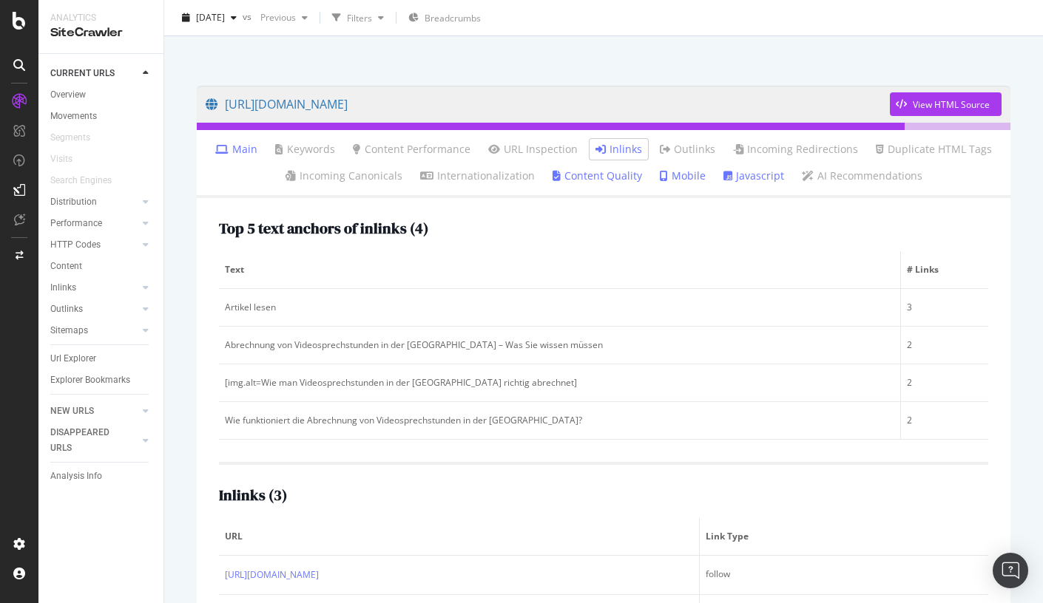
scroll to position [180, 0]
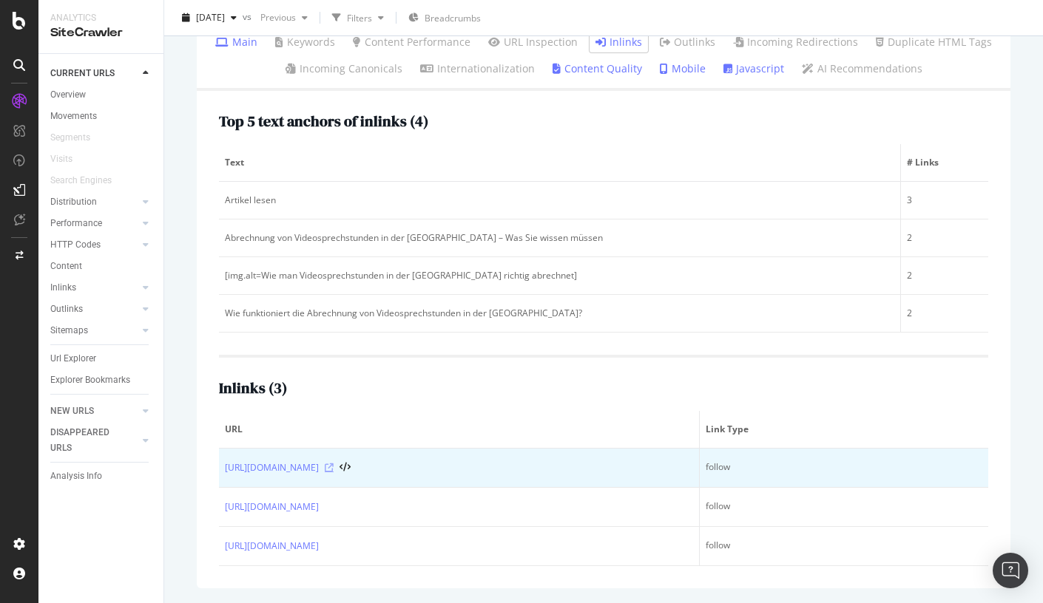
click at [333, 465] on icon at bounding box center [329, 468] width 9 height 9
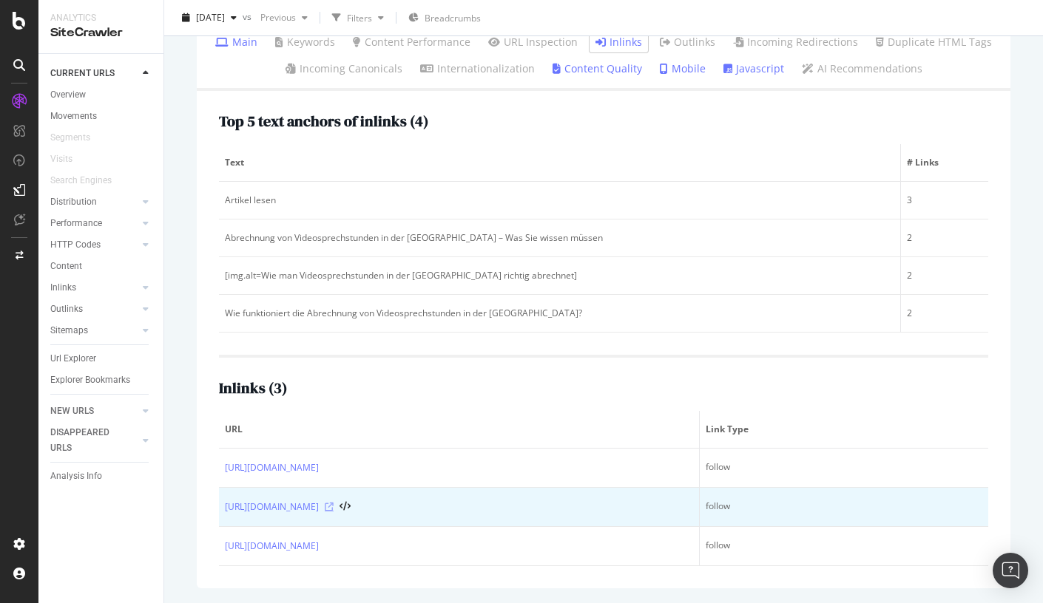
click at [333, 510] on icon at bounding box center [329, 507] width 9 height 9
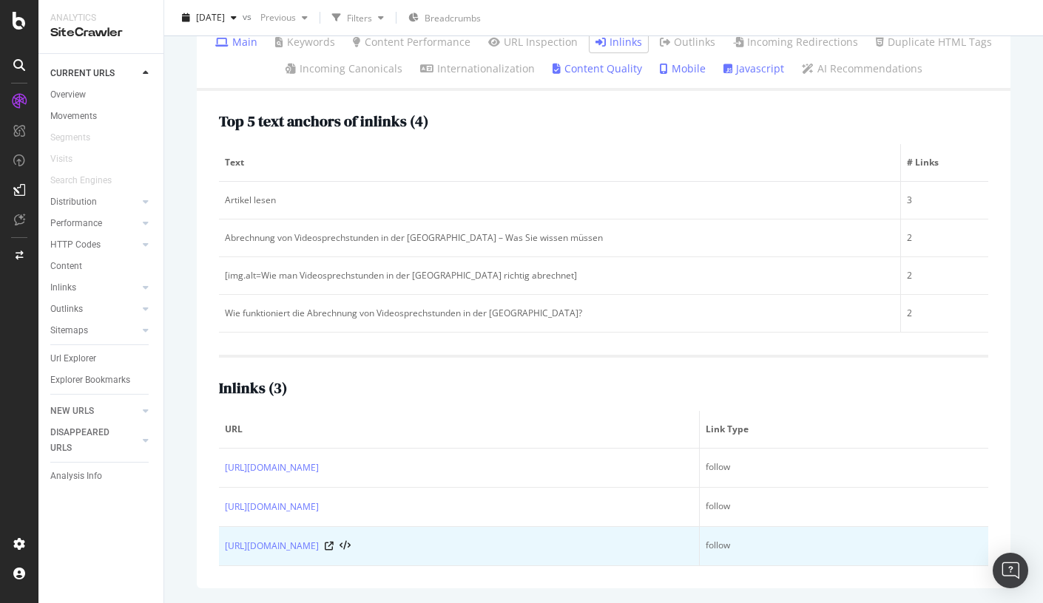
click at [642, 540] on div "[URL][DOMAIN_NAME]" at bounding box center [459, 546] width 468 height 15
click at [333, 542] on icon at bounding box center [329, 546] width 9 height 9
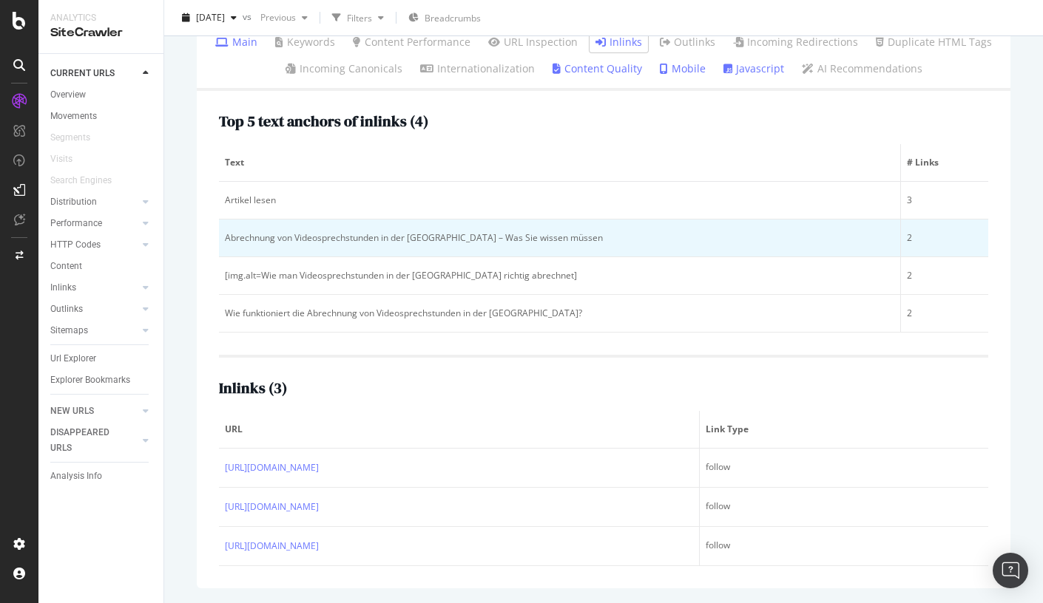
scroll to position [0, 0]
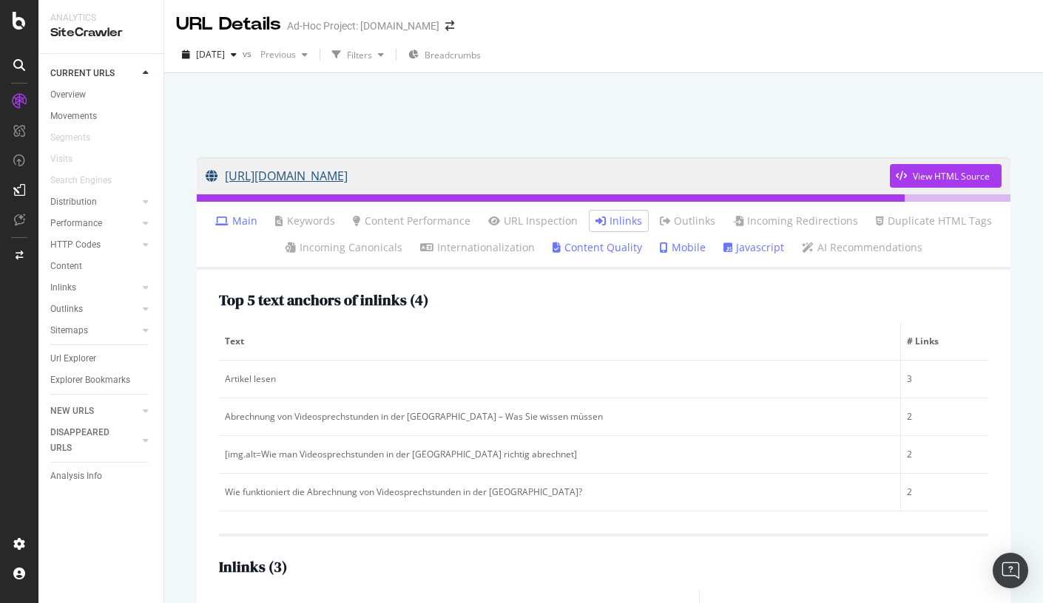
click at [482, 169] on link "[URL][DOMAIN_NAME]" at bounding box center [548, 175] width 684 height 37
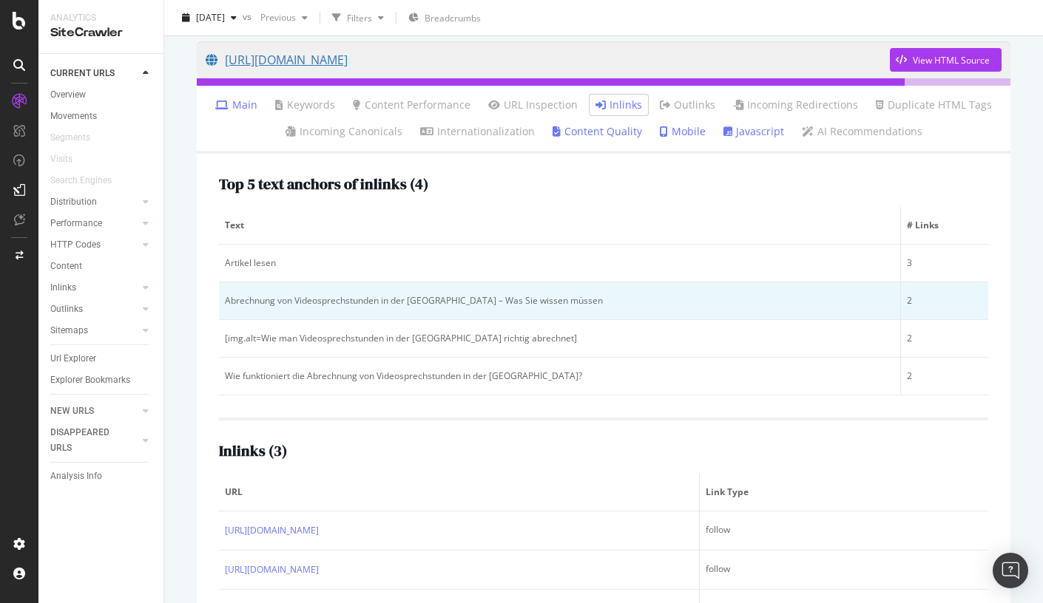
scroll to position [180, 0]
